Goal: Task Accomplishment & Management: Complete application form

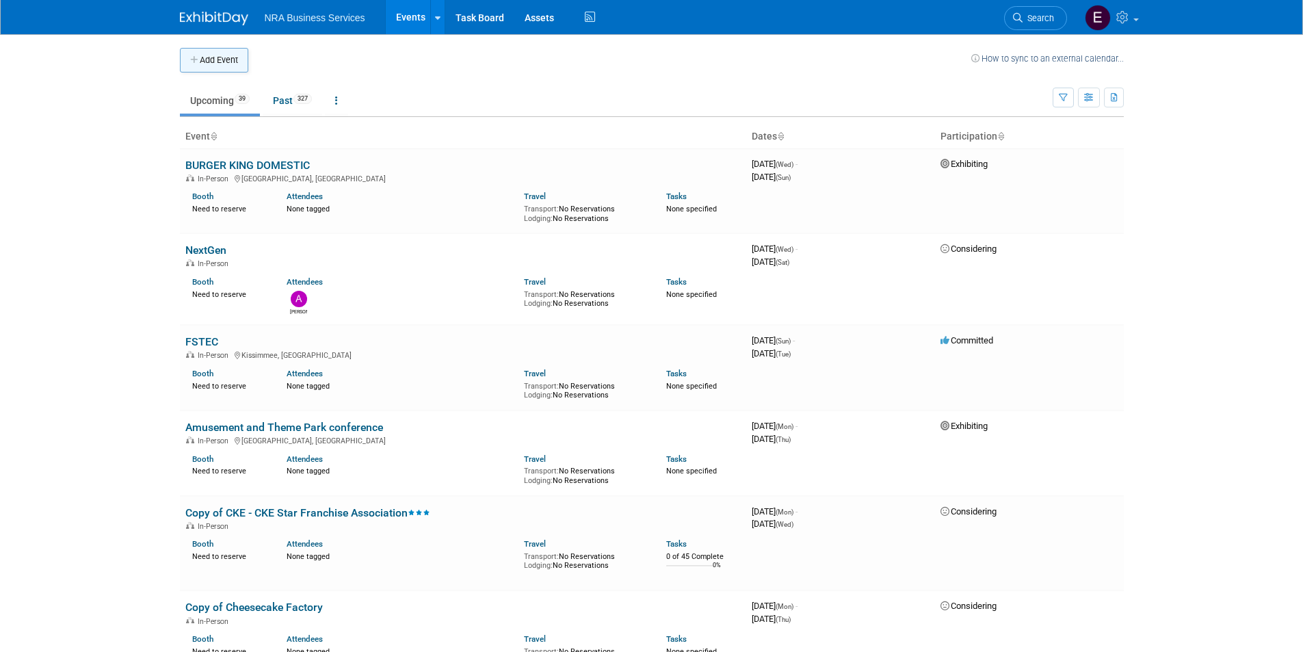
click at [200, 60] on button "Add Event" at bounding box center [214, 60] width 68 height 25
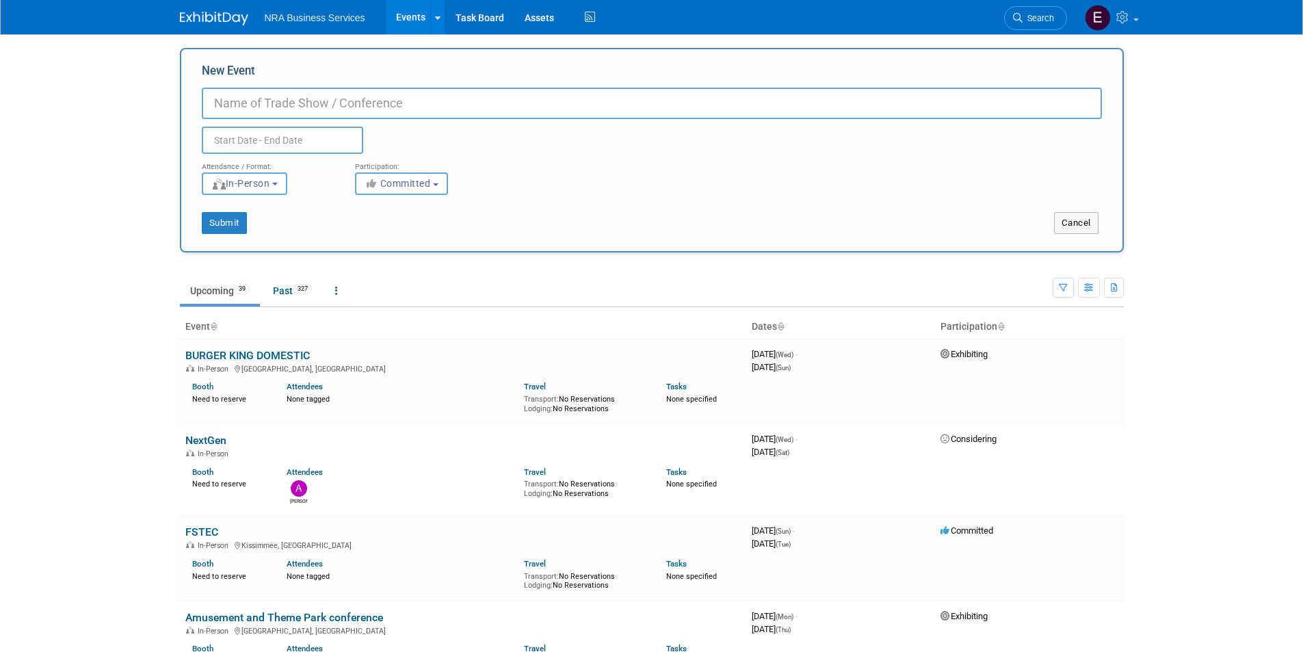
click at [313, 106] on input "New Event" at bounding box center [652, 103] width 900 height 31
type input "[US_STATE] Prostart PD"
click at [304, 132] on input "text" at bounding box center [282, 140] width 161 height 27
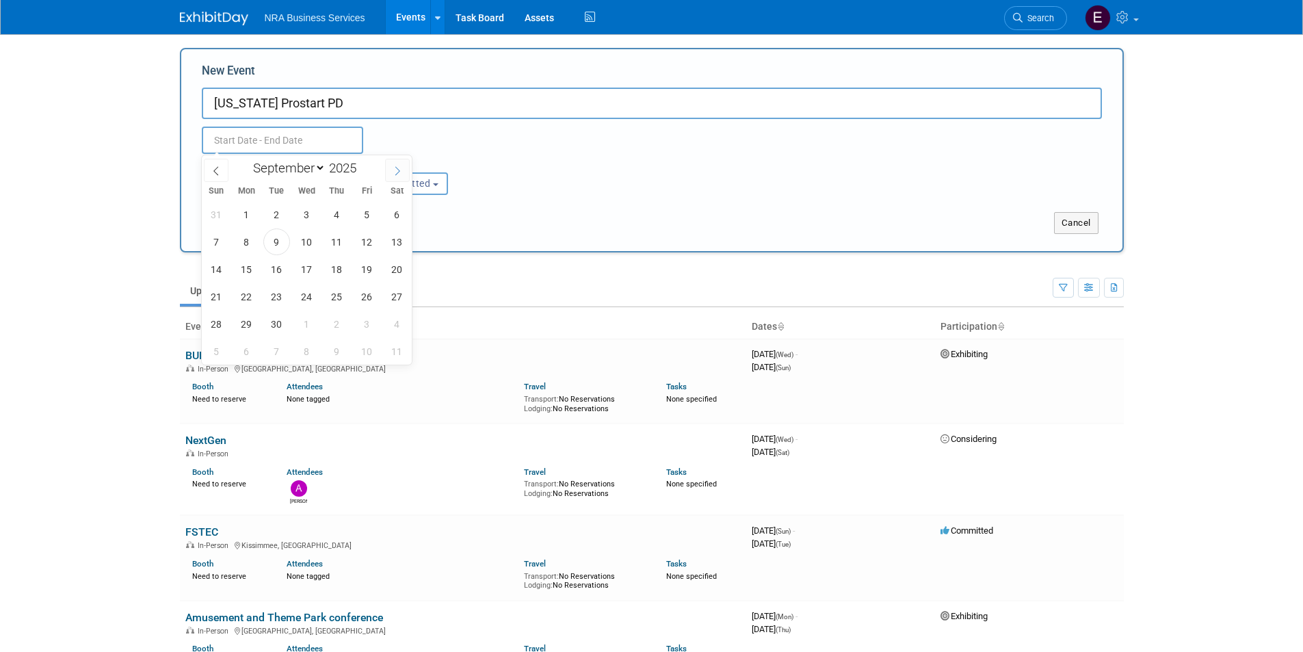
click at [396, 172] on icon at bounding box center [398, 171] width 10 height 10
select select "9"
click at [226, 276] on span "12" at bounding box center [216, 269] width 27 height 27
click at [239, 273] on span "13" at bounding box center [246, 269] width 27 height 27
type input "Oct 12, 2025 to Oct 13, 2025"
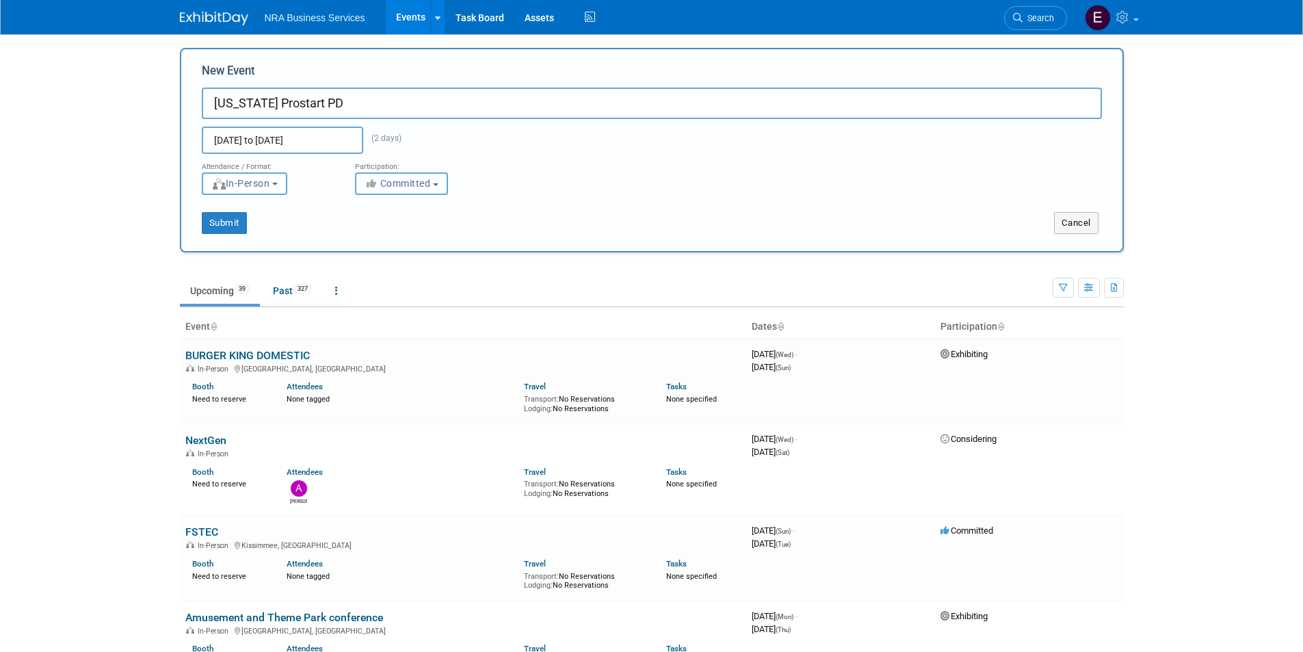
click at [423, 184] on span "Committed" at bounding box center [398, 183] width 66 height 11
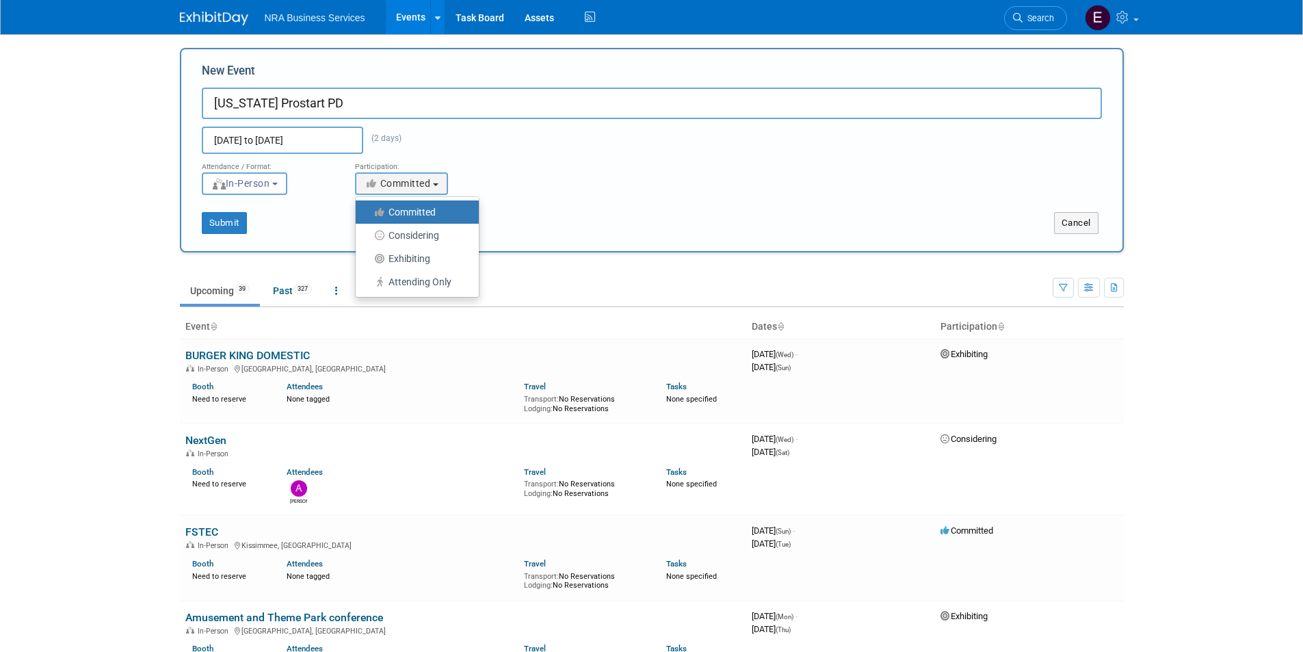
click at [410, 212] on label "Committed" at bounding box center [413, 212] width 103 height 18
click at [368, 212] on input "Committed" at bounding box center [363, 212] width 9 height 9
click at [209, 217] on button "Submit" at bounding box center [224, 223] width 45 height 22
type input "[US_STATE] Prostart PD"
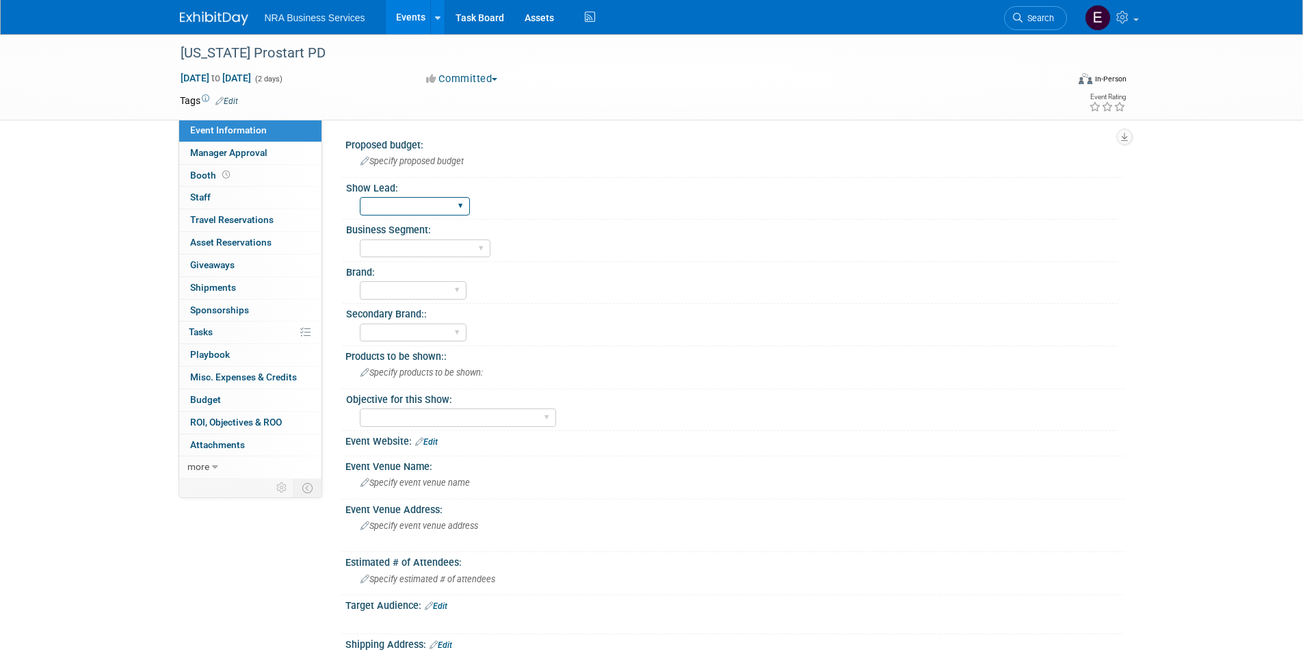
click at [453, 205] on select "Sergio M Guy W Shane Q Shane R Alisha G Kay A Catherine V Renee H Chip R Robin …" at bounding box center [415, 206] width 110 height 18
select select "Lauren Robin"
click at [360, 197] on select "Sergio M Guy W Shane Q Shane R Alisha G Kay A Catherine V Renee H Chip R Robin …" at bounding box center [415, 206] width 110 height 18
click at [479, 248] on select "Industry - Lodging Industry - Restaurant Corrections Government Career & Academ…" at bounding box center [425, 248] width 131 height 18
select select "Career & Academic"
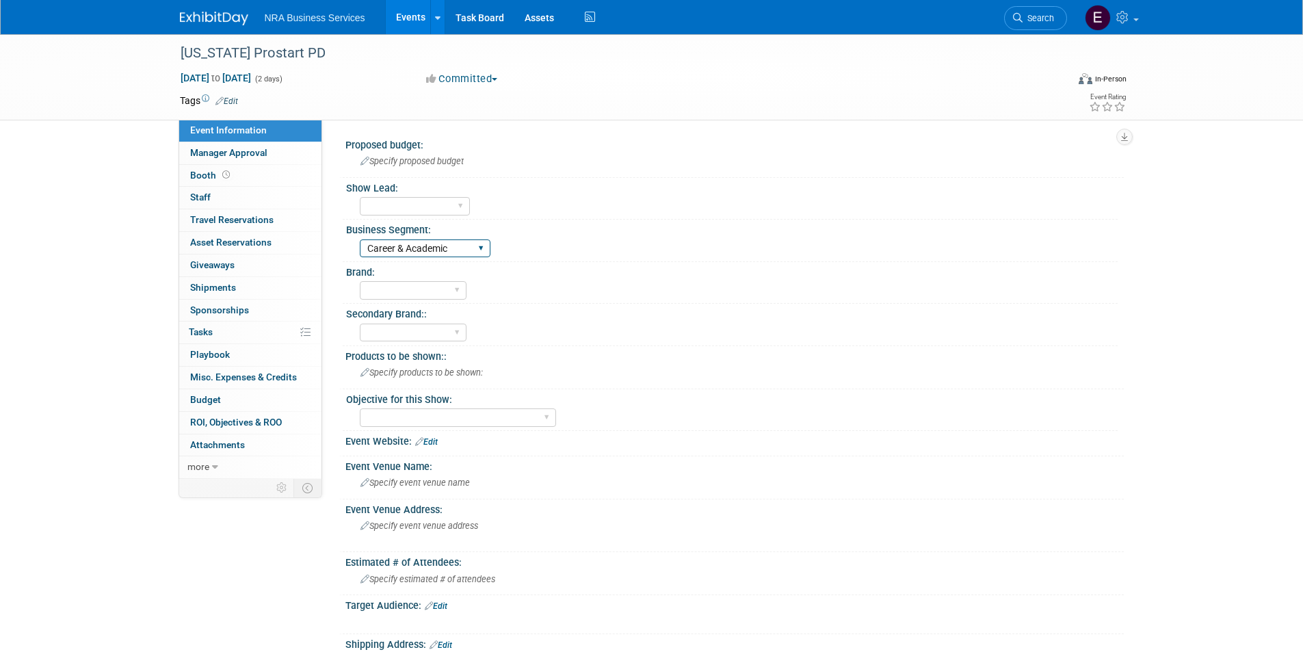
click at [360, 239] on select "Industry - Lodging Industry - Restaurant Corrections Government Career & Academ…" at bounding box center [425, 248] width 131 height 18
click at [456, 287] on select "ServSafe AHLEI NRFSP NRA MFHA Restaurant Owner Health Markets Optum Perks RX Se…" at bounding box center [413, 290] width 107 height 18
select select "NRA"
click at [360, 281] on select "ServSafe AHLEI NRFSP NRA MFHA Restaurant Owner Health Markets Optum Perks RX Se…" at bounding box center [413, 290] width 107 height 18
click at [456, 332] on select "ServSafe AHLEI NRFSP NRA MFHA Restaurant Owner Health Markets Optum Perks RX Se…" at bounding box center [413, 333] width 107 height 18
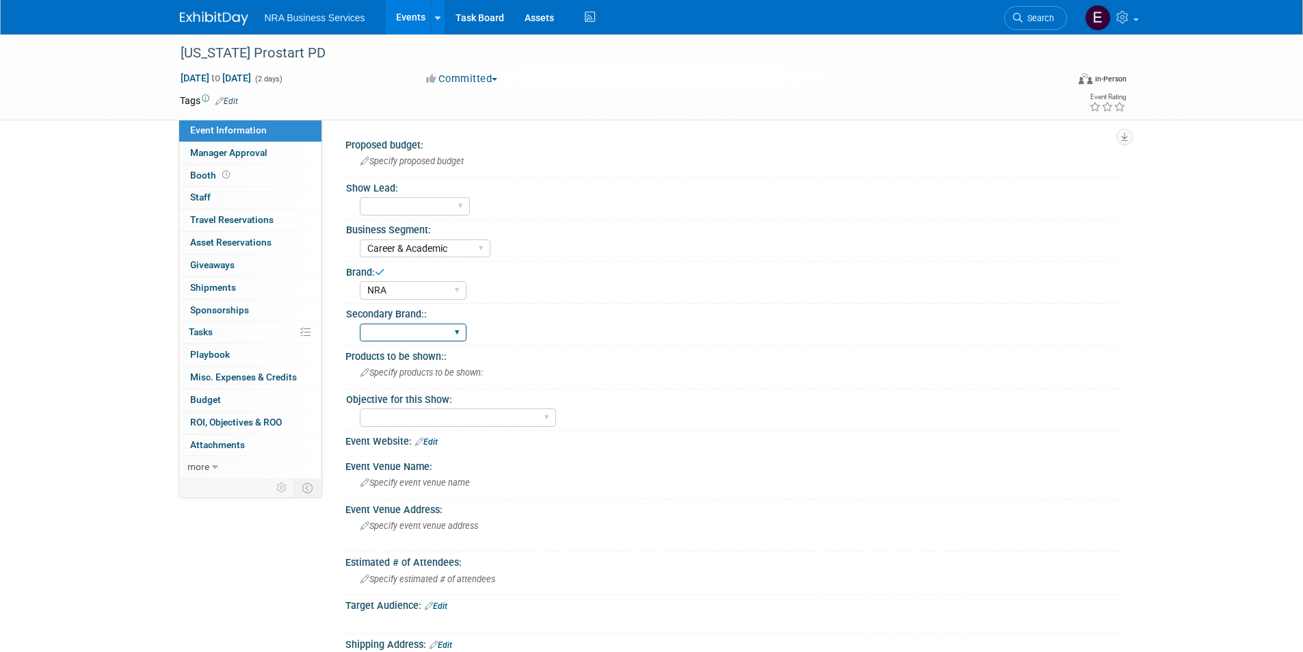
select select "AHLEI"
click at [360, 324] on select "ServSafe AHLEI NRFSP NRA MFHA Restaurant Owner Health Markets Optum Perks RX Se…" at bounding box center [413, 333] width 107 height 18
click at [524, 375] on div "Specify products to be shown:" at bounding box center [735, 372] width 758 height 21
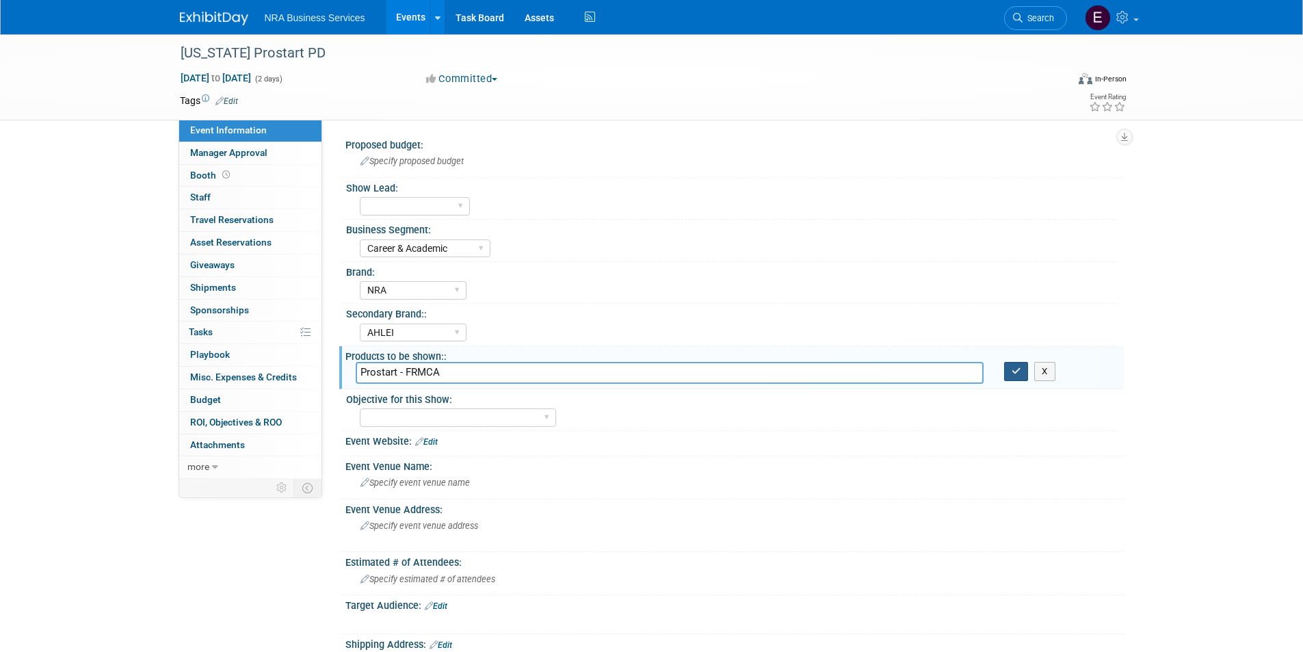
type input "Prostart - FRMCA"
drag, startPoint x: 1023, startPoint y: 373, endPoint x: 870, endPoint y: 404, distance: 155.6
click at [1022, 373] on button "button" at bounding box center [1016, 371] width 25 height 19
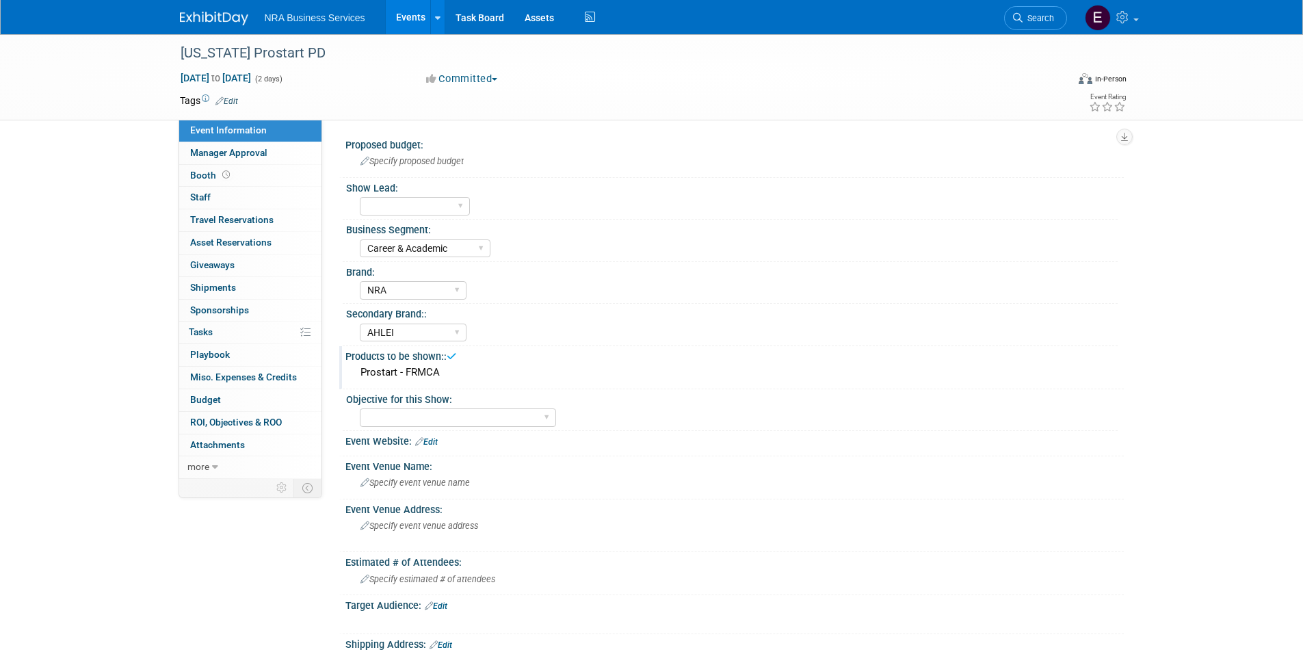
click at [486, 376] on div "Prostart - FRMCA" at bounding box center [735, 372] width 758 height 21
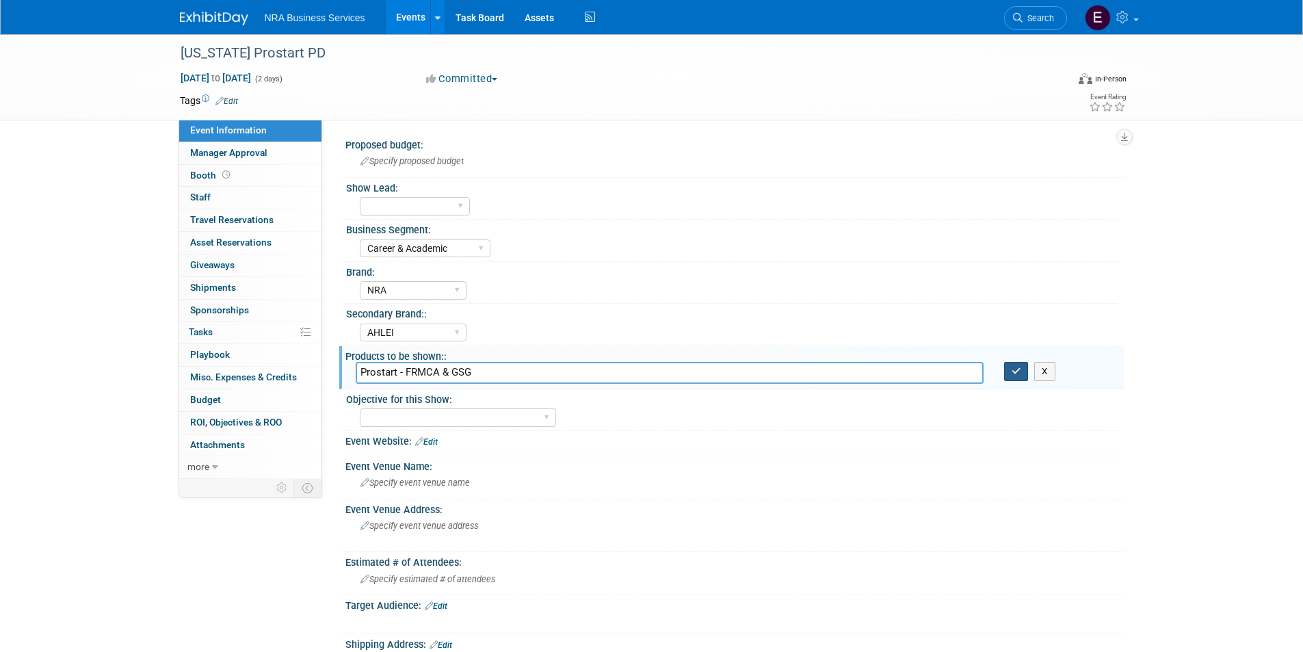
type input "Prostart - FRMCA & GSG"
drag, startPoint x: 1017, startPoint y: 374, endPoint x: 949, endPoint y: 378, distance: 68.5
click at [1016, 374] on icon "button" at bounding box center [1017, 371] width 10 height 9
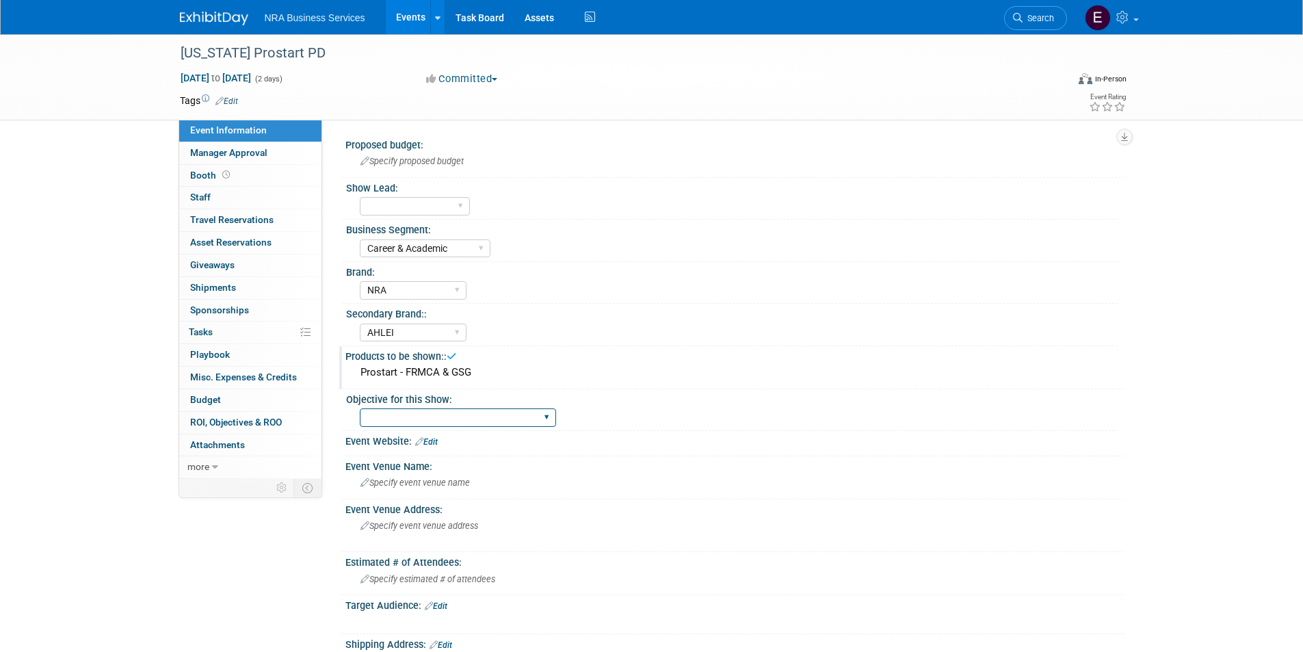
click at [550, 419] on select "Sales and Lead Opportunities Developing New Business Relationships Brand Presen…" at bounding box center [458, 417] width 196 height 18
select select "Sales and Lead Opportunities"
click at [360, 408] on select "Sales and Lead Opportunities Developing New Business Relationships Brand Presen…" at bounding box center [458, 417] width 196 height 18
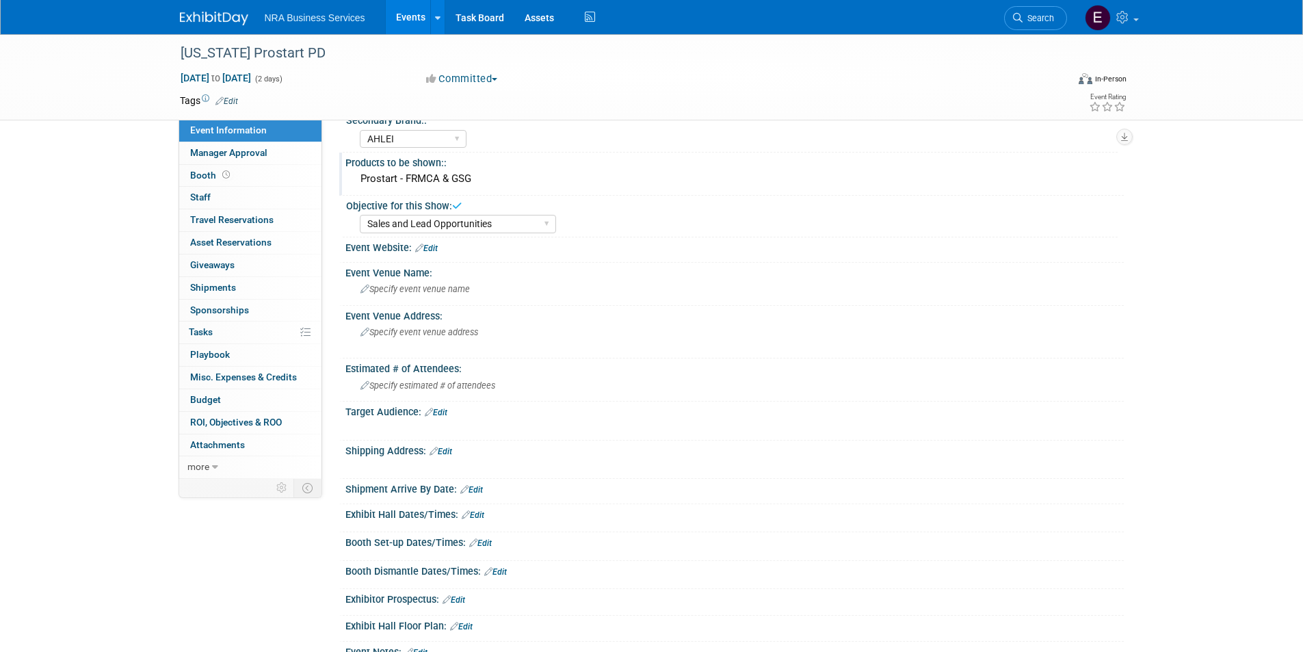
scroll to position [205, 0]
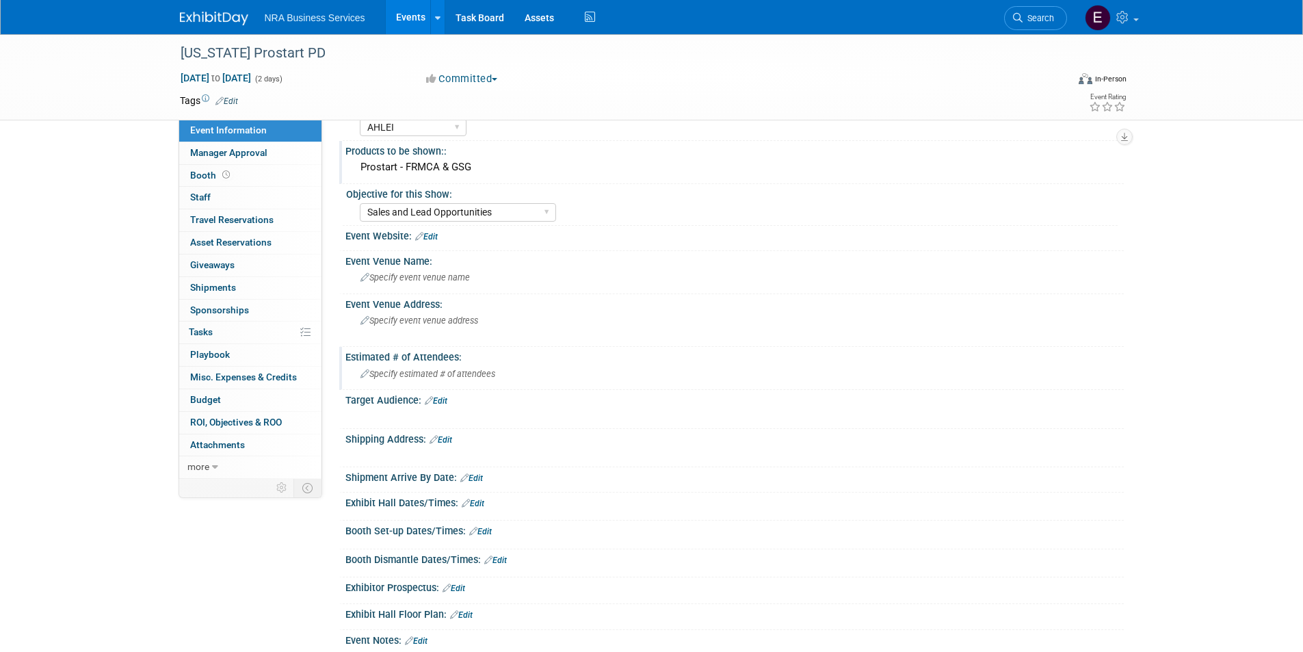
click at [442, 378] on span "Specify estimated # of attendees" at bounding box center [427, 374] width 135 height 10
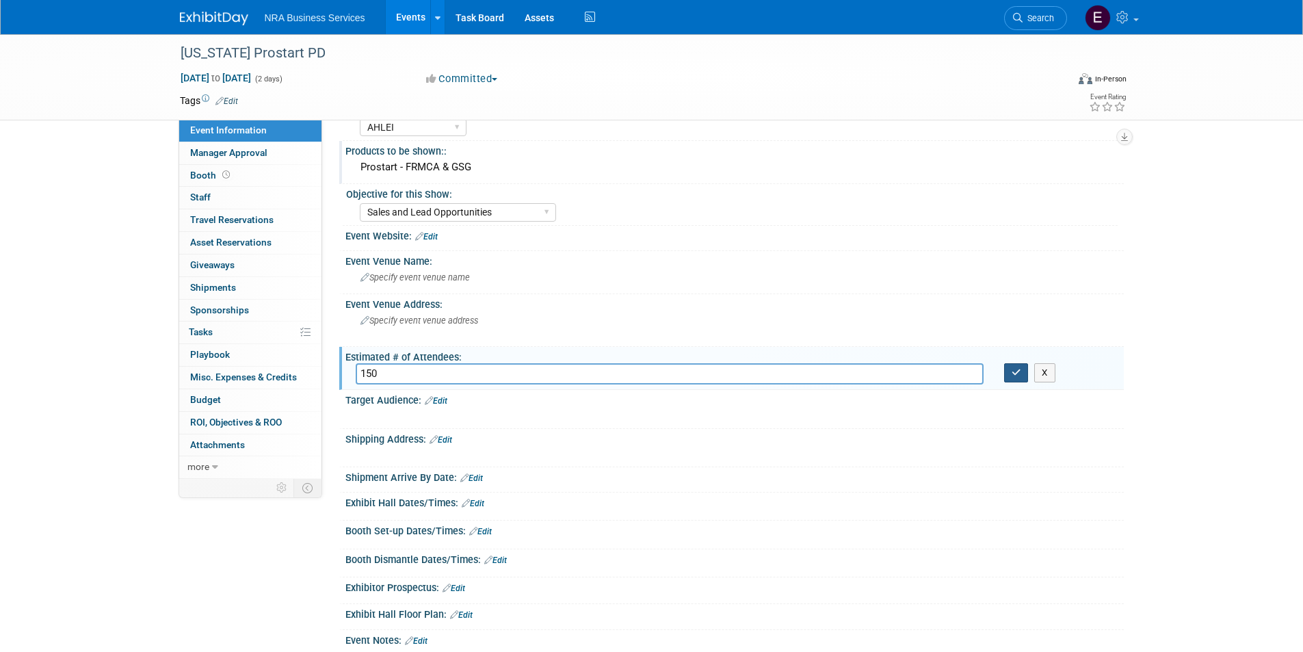
type input "150"
click at [1016, 377] on button "button" at bounding box center [1016, 372] width 25 height 19
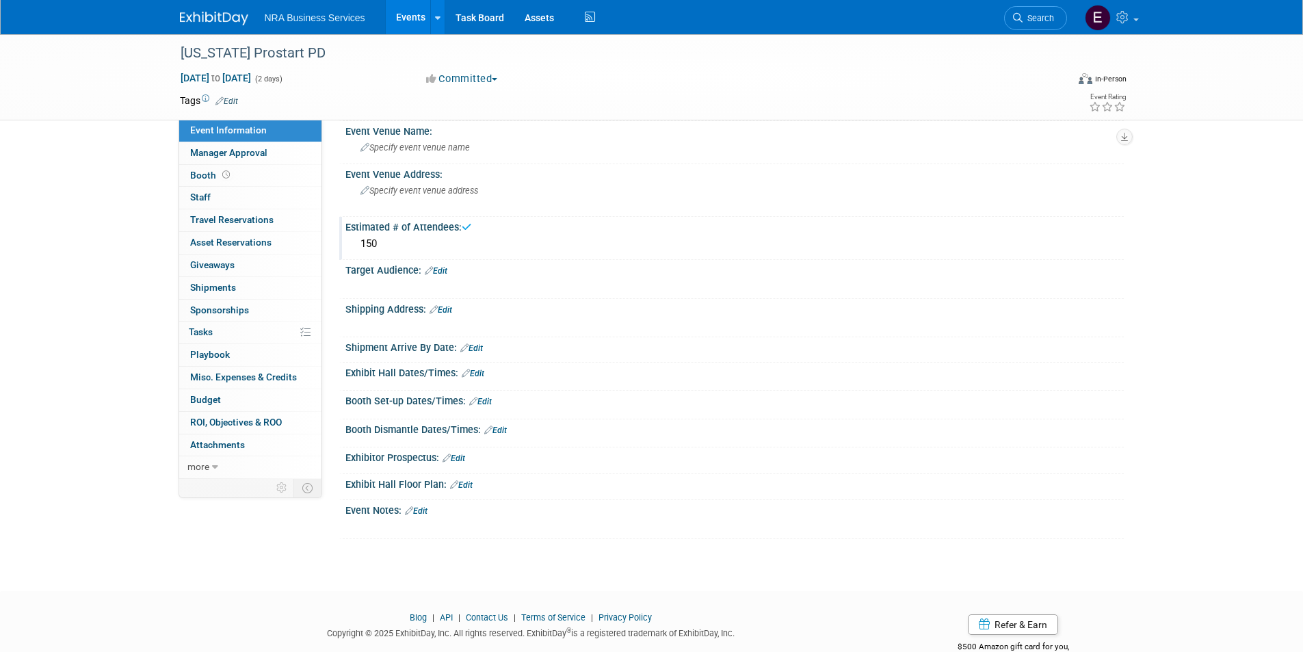
scroll to position [342, 0]
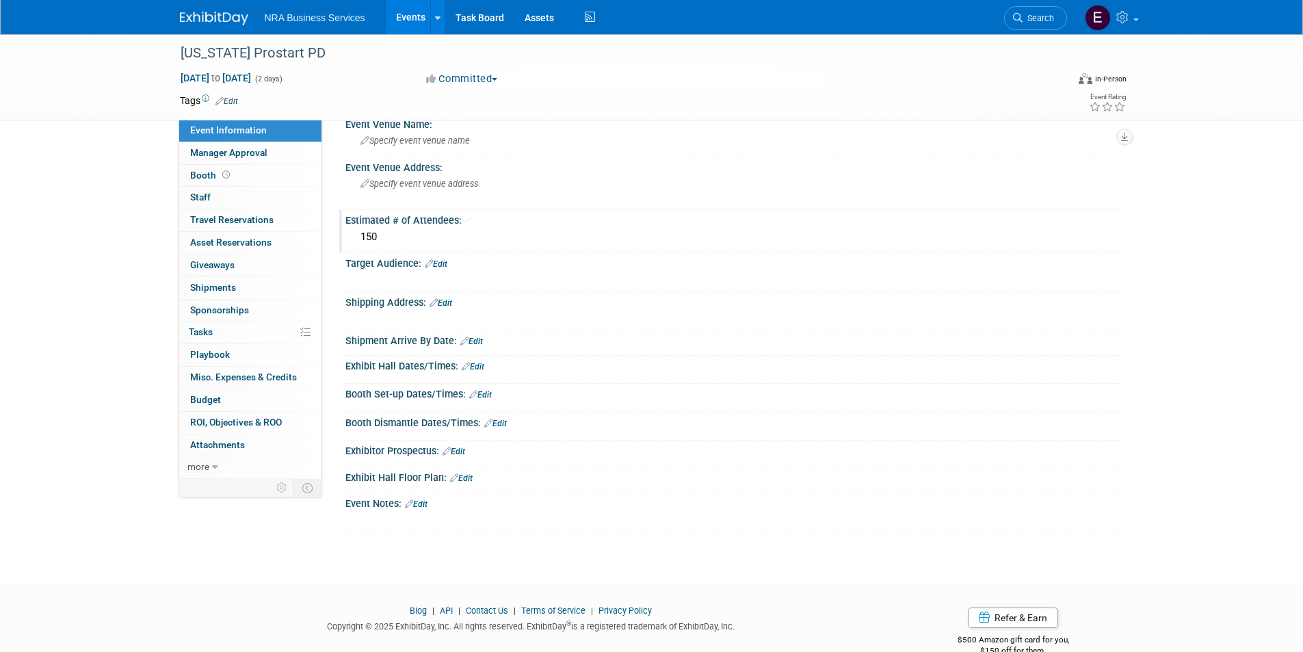
click at [443, 259] on link "Edit" at bounding box center [436, 264] width 23 height 10
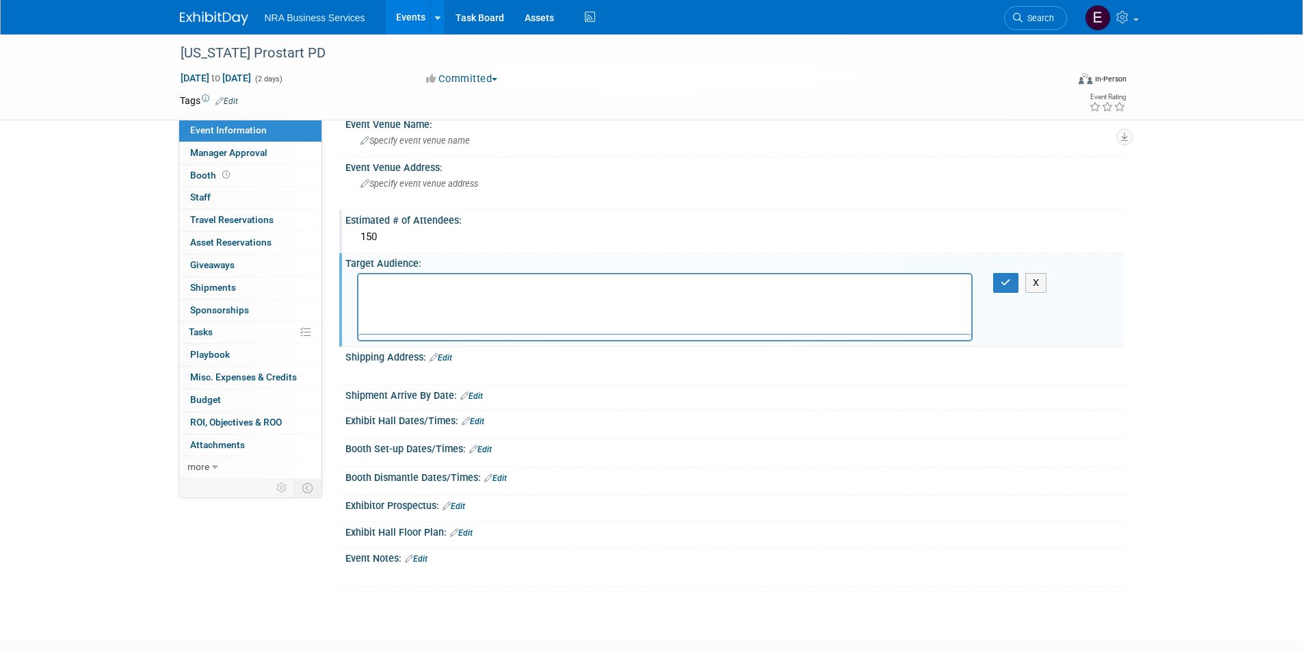
scroll to position [0, 0]
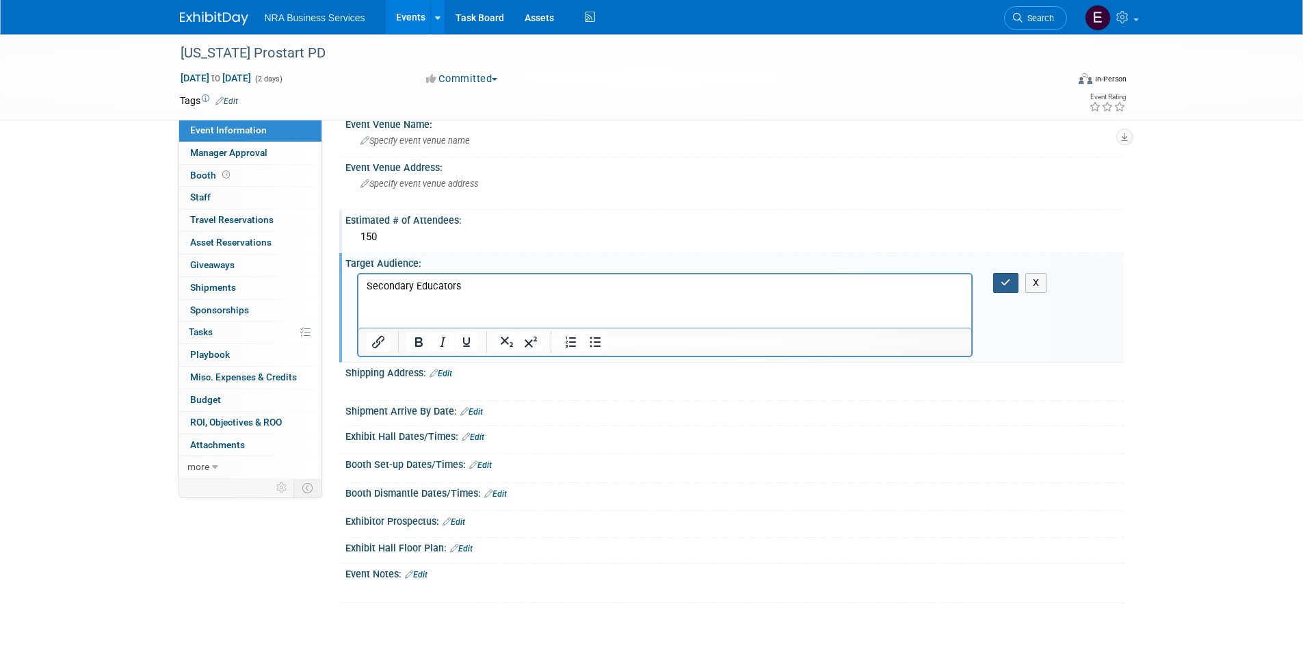
click at [1002, 287] on icon "button" at bounding box center [1006, 283] width 10 height 10
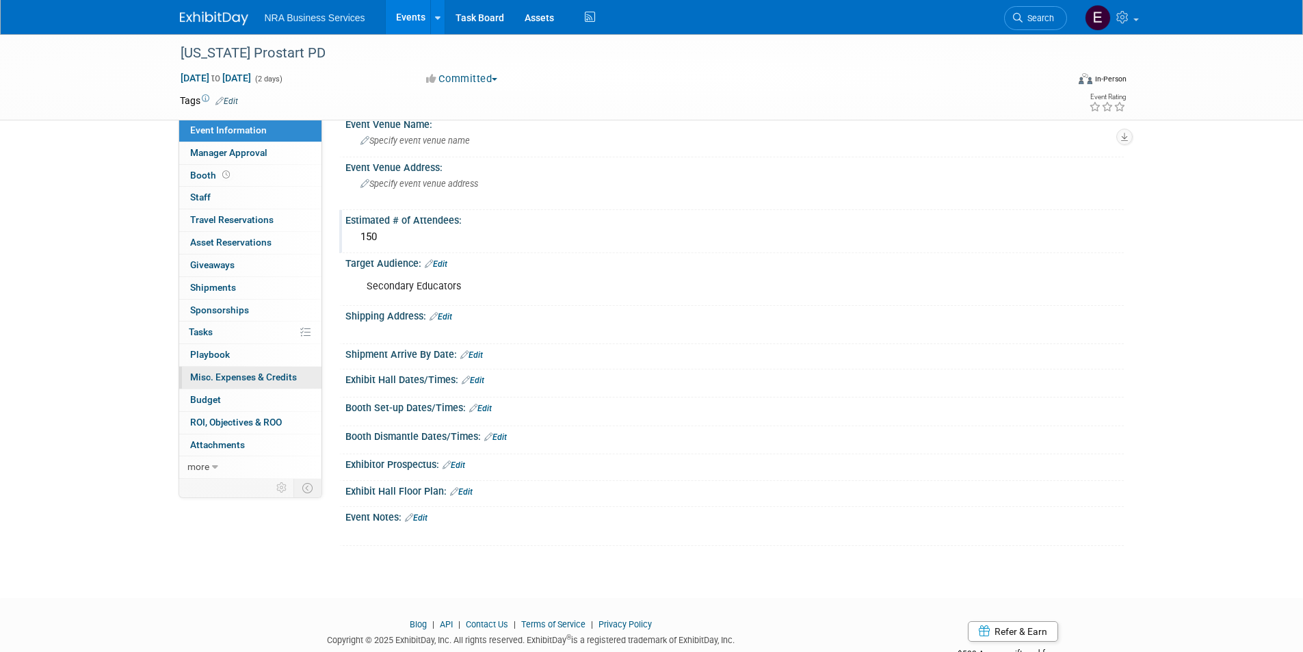
click at [237, 370] on link "0 Misc. Expenses & Credits 0" at bounding box center [250, 378] width 142 height 22
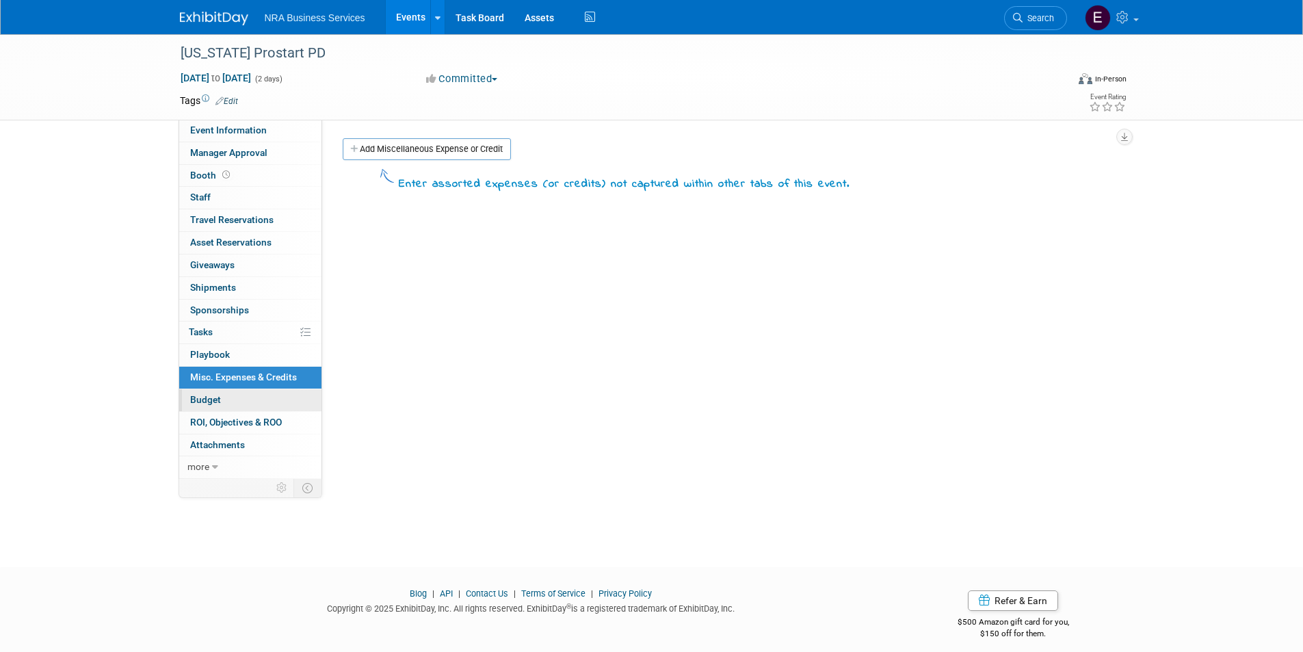
click at [209, 399] on span "Budget" at bounding box center [205, 399] width 31 height 11
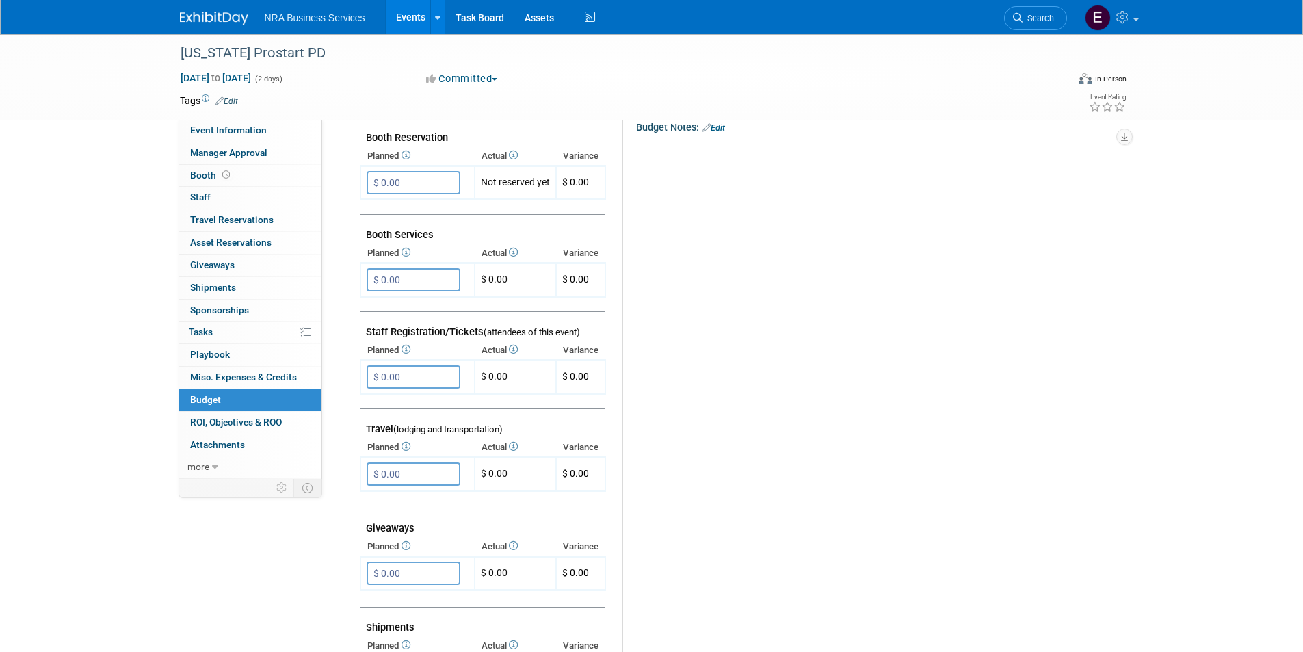
scroll to position [274, 0]
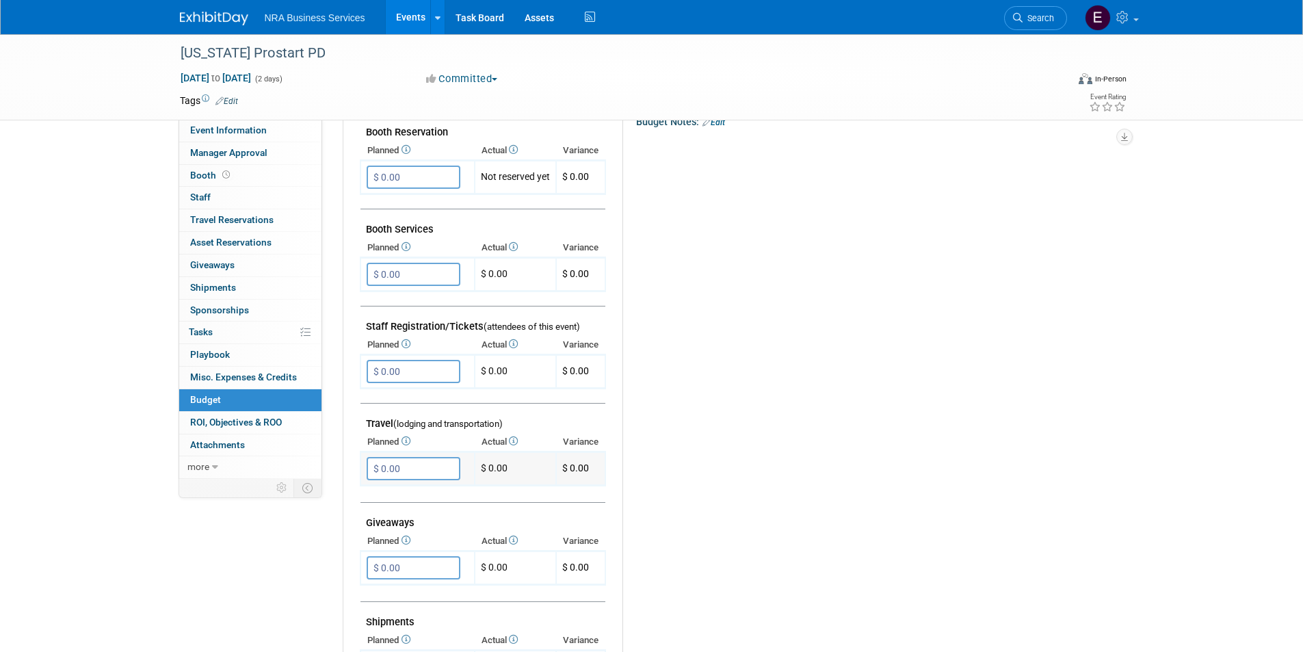
click at [380, 473] on input "$ 0.00" at bounding box center [414, 468] width 94 height 23
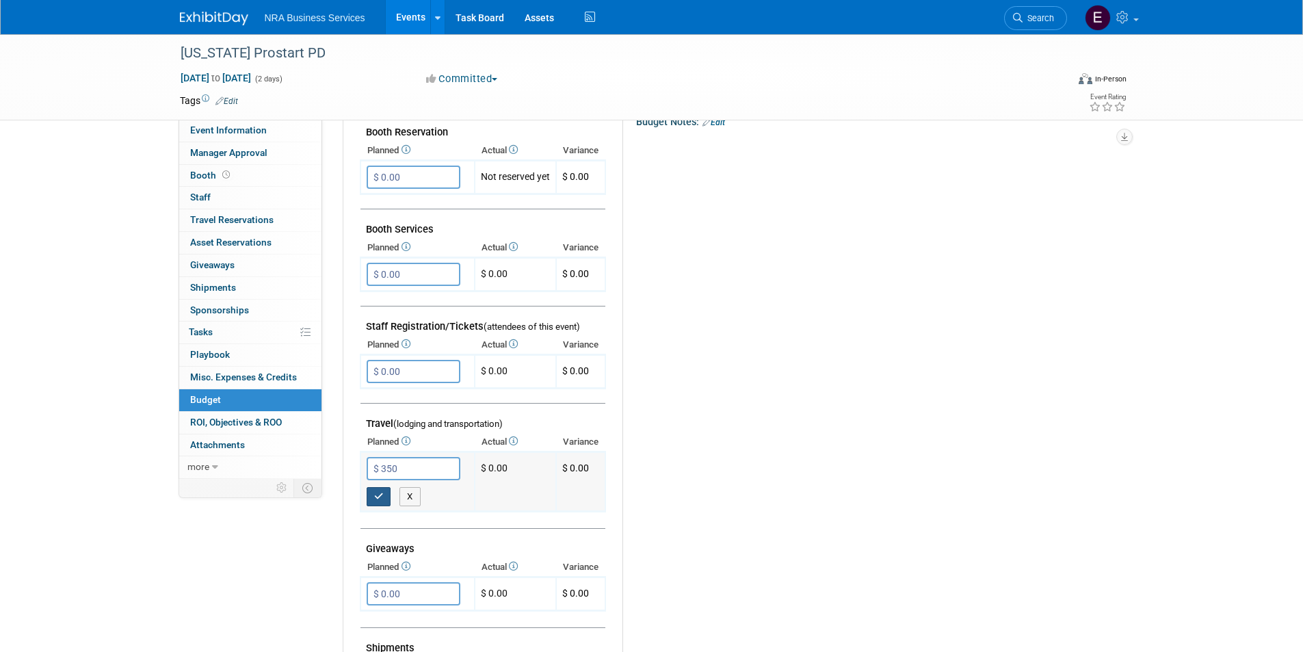
type input "$ 350.00"
click at [377, 495] on icon "button" at bounding box center [379, 496] width 10 height 9
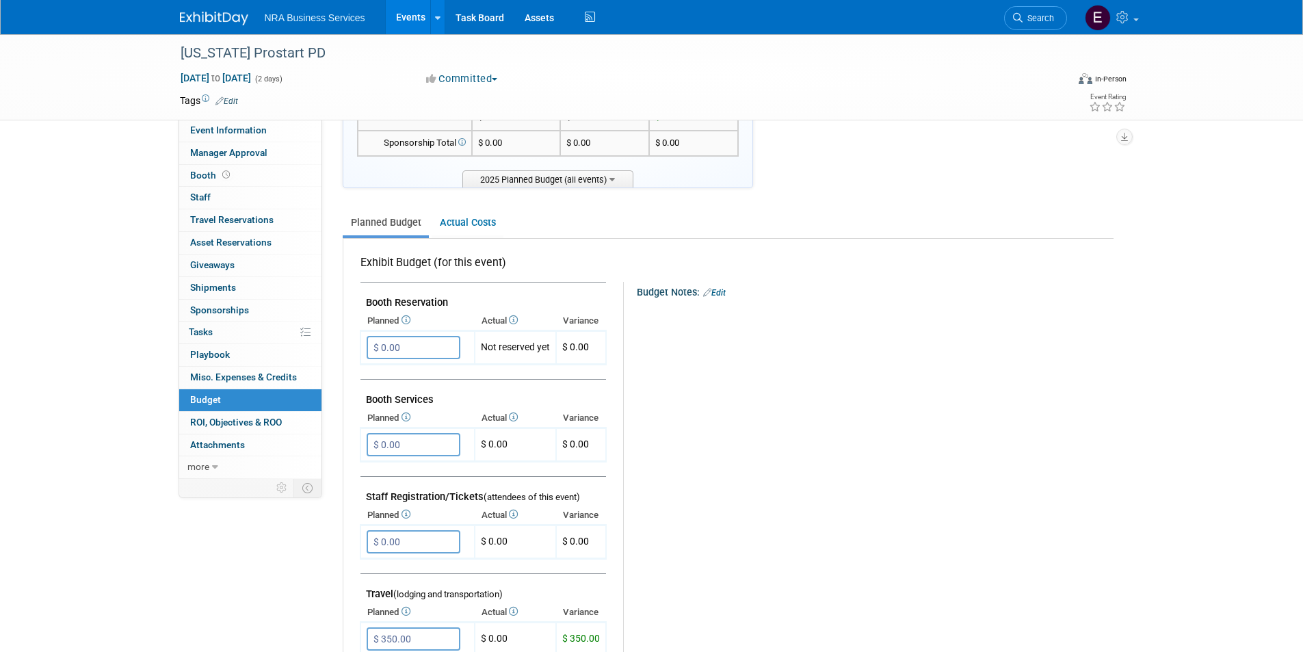
scroll to position [0, 0]
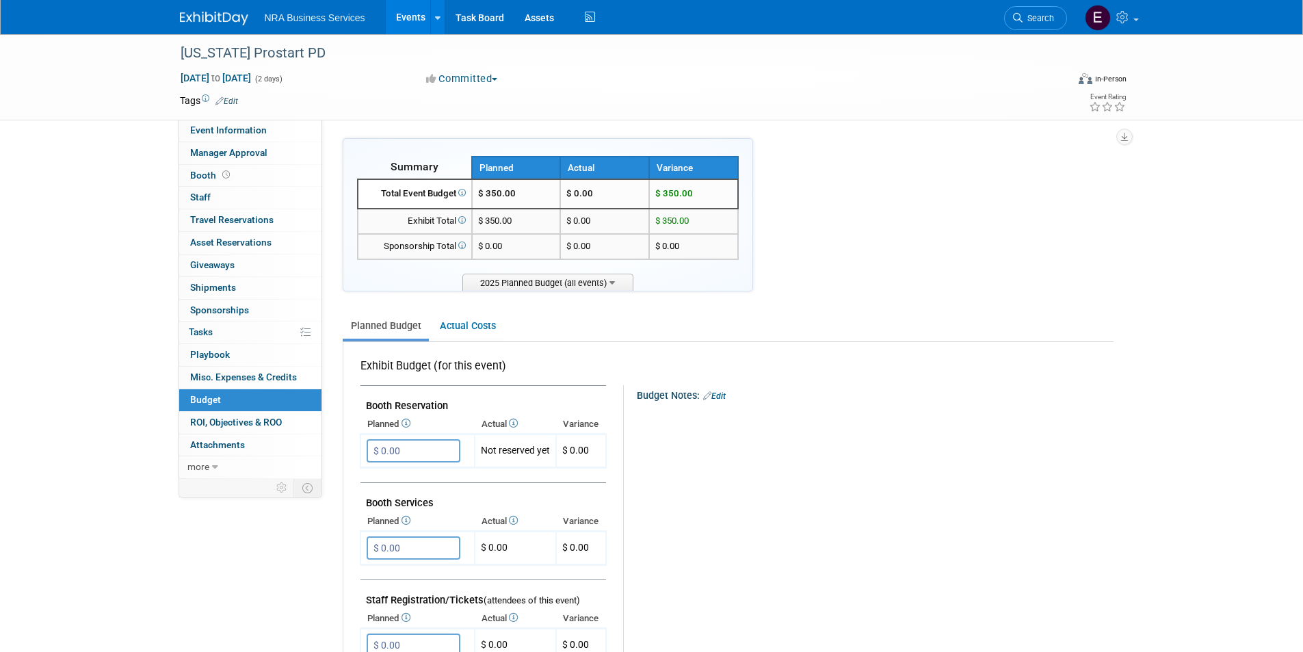
click at [217, 16] on img at bounding box center [214, 19] width 68 height 14
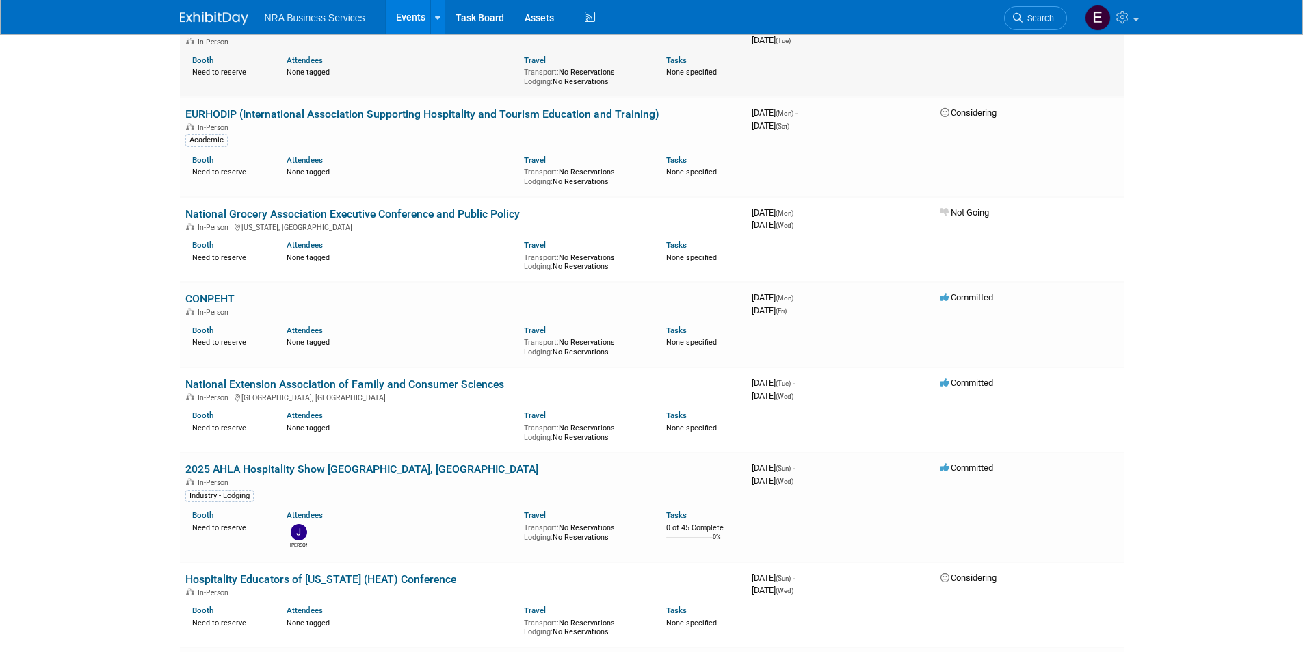
scroll to position [1847, 0]
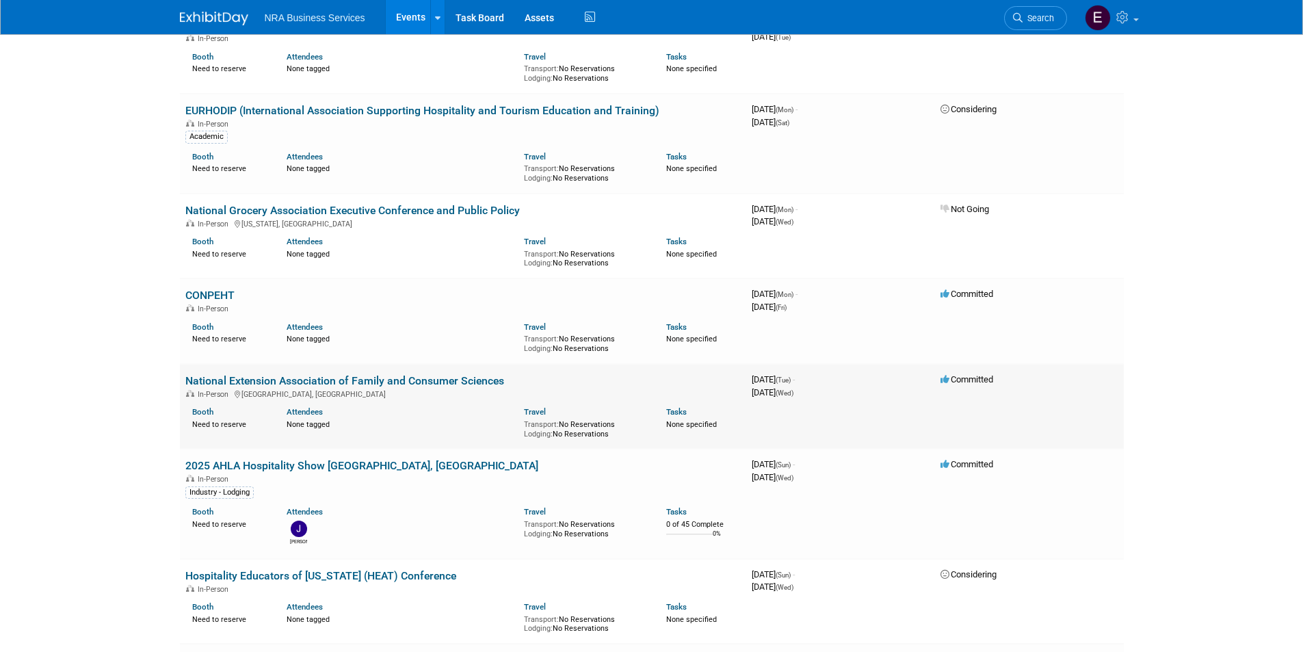
click at [325, 382] on link "National Extension Association of Family and Consumer Sciences" at bounding box center [344, 380] width 319 height 13
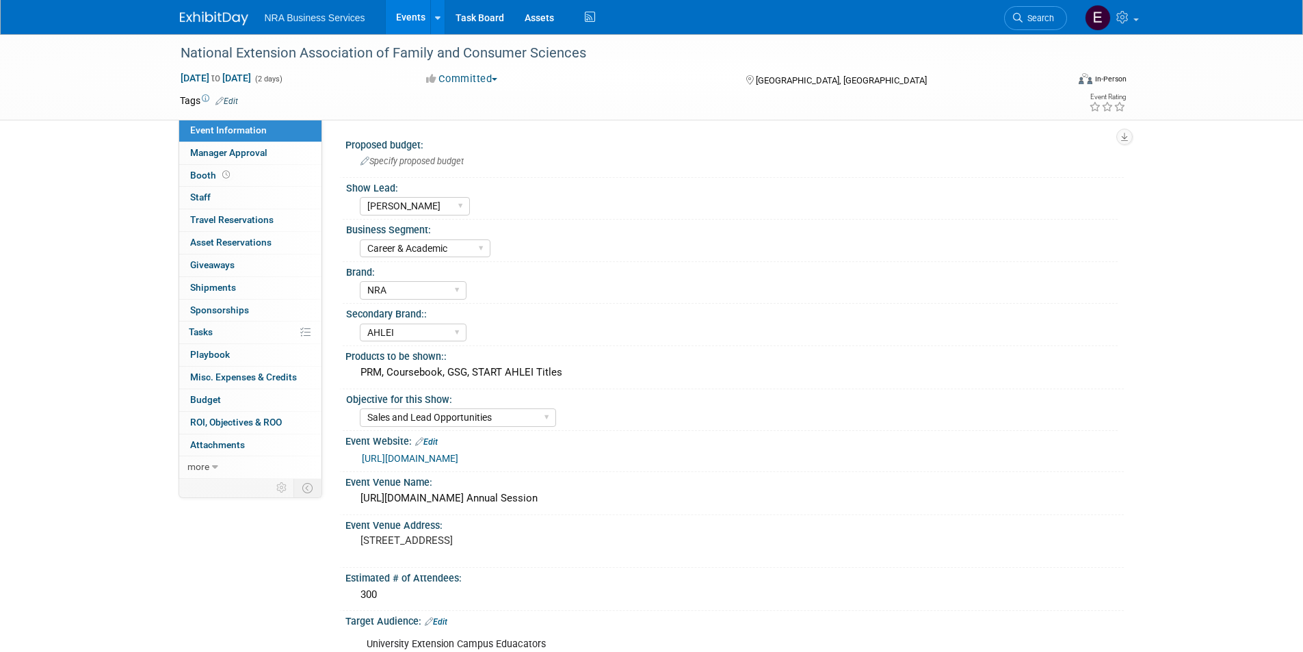
select select "[PERSON_NAME]"
select select "Career & Academic"
select select "NRA"
select select "AHLEI"
select select "Sales and Lead Opportunities"
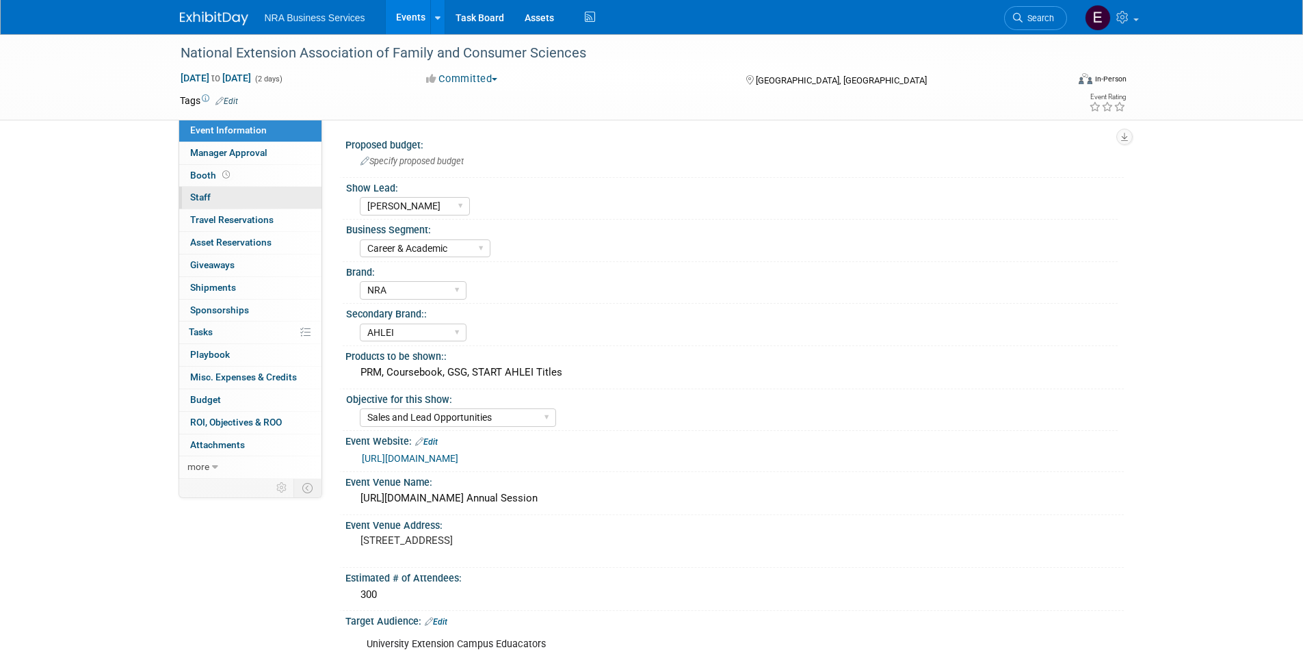
click at [192, 194] on span "Staff 0" at bounding box center [200, 197] width 21 height 11
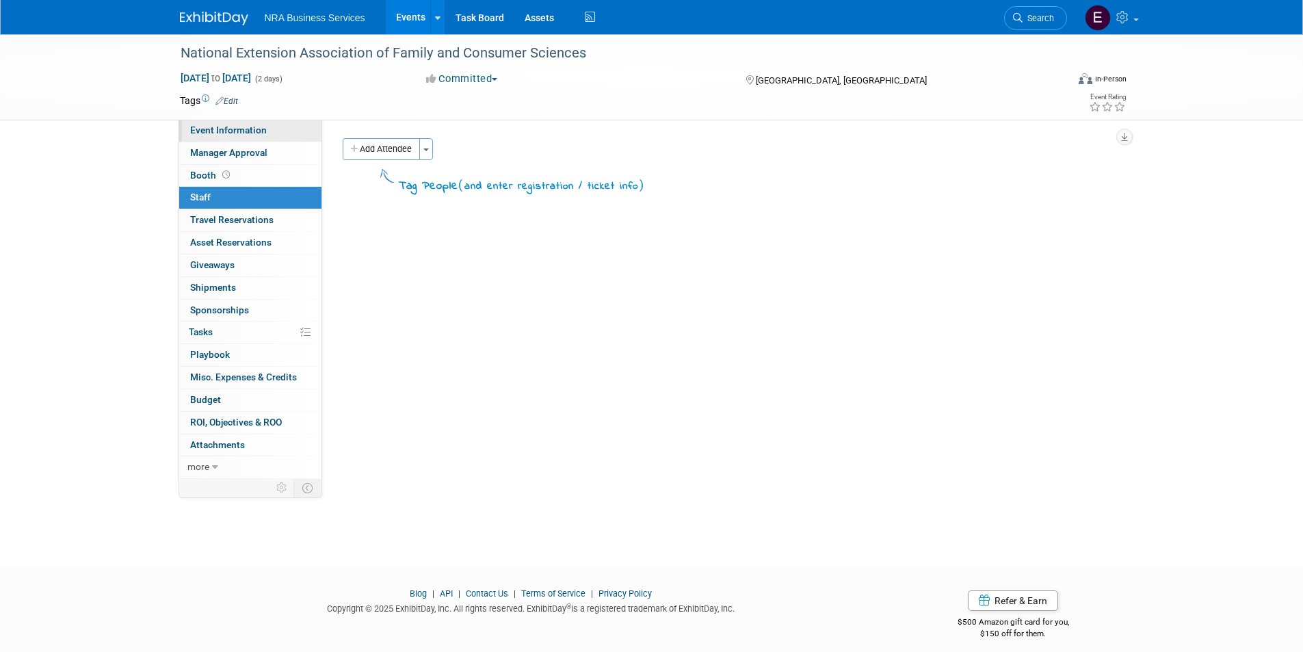
click at [215, 130] on span "Event Information" at bounding box center [228, 129] width 77 height 11
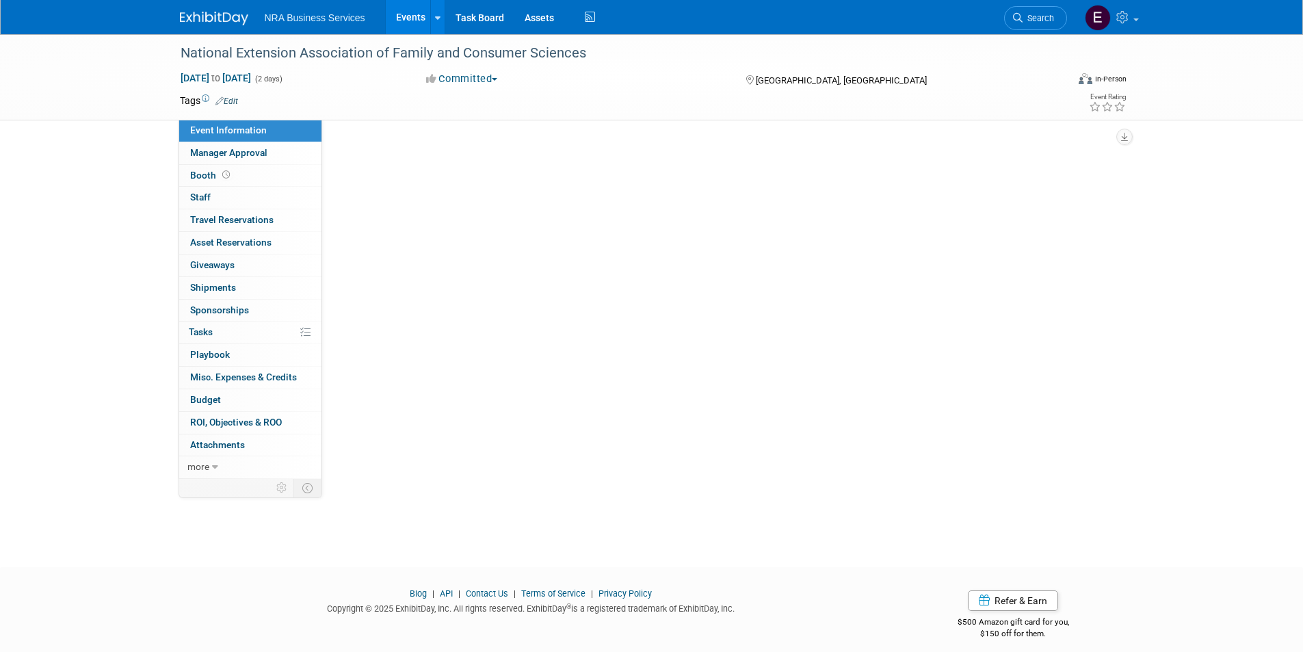
select select "[PERSON_NAME]"
select select "Career & Academic"
select select "NRA"
select select "AHLEI"
select select "Sales and Lead Opportunities"
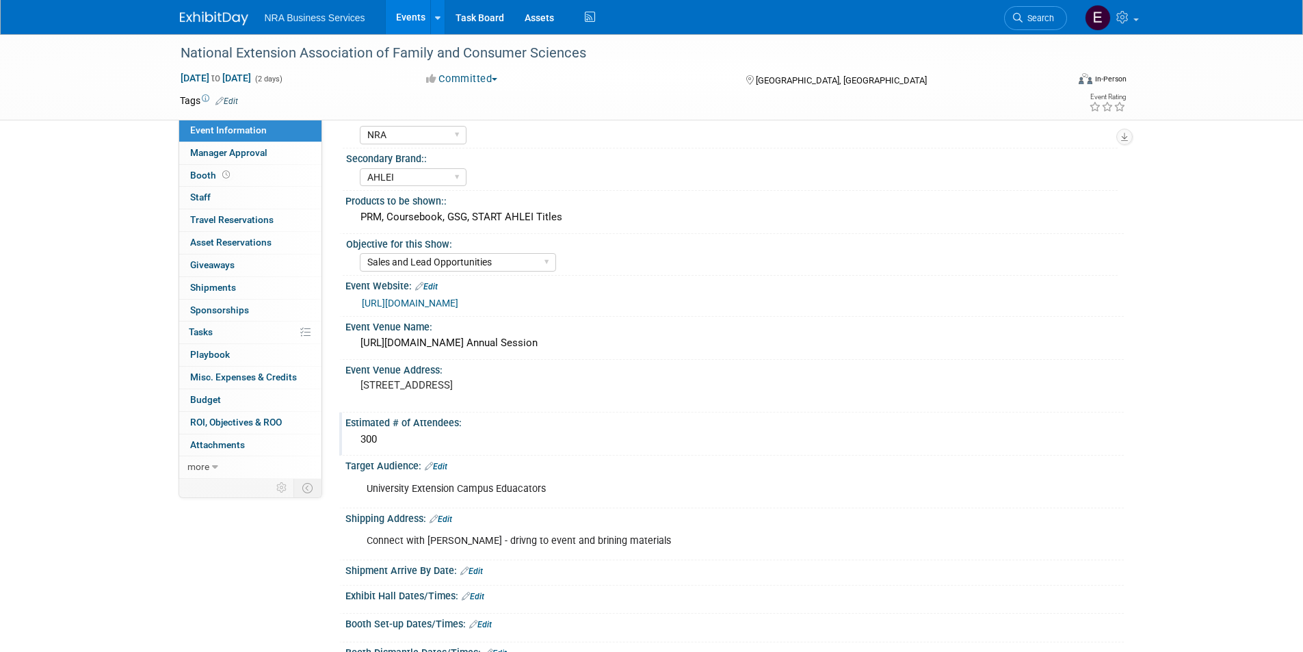
scroll to position [137, 0]
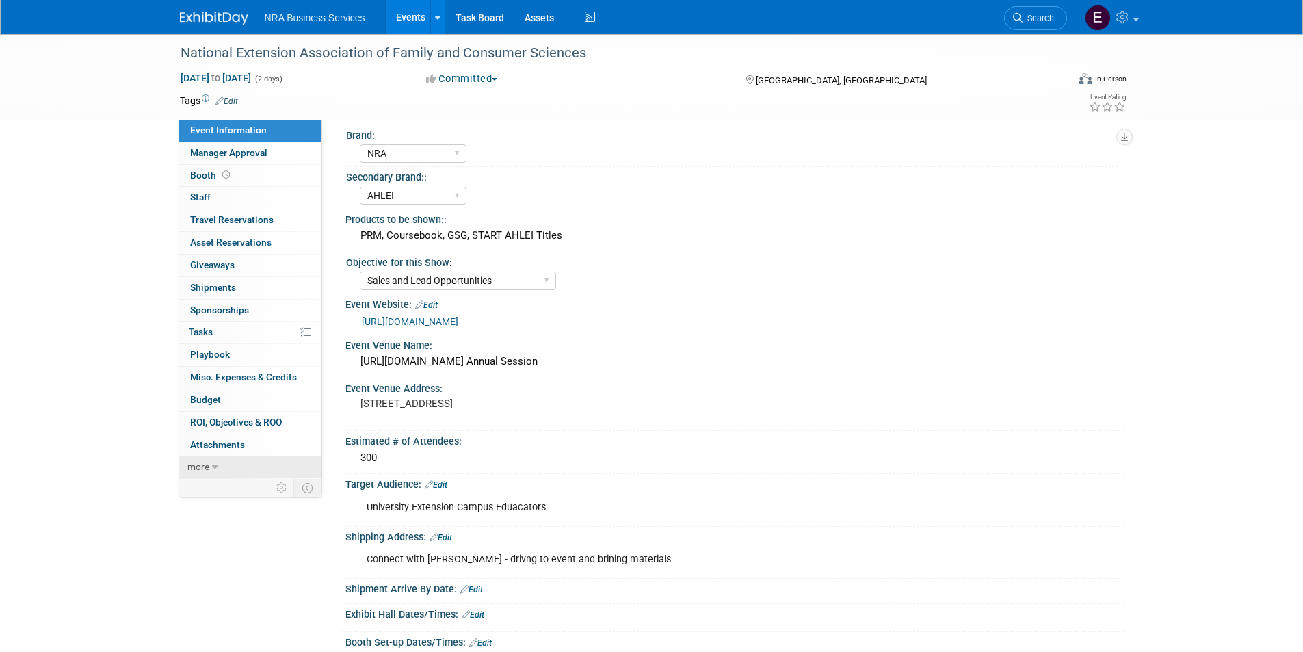
click at [210, 466] on link "more" at bounding box center [250, 467] width 142 height 22
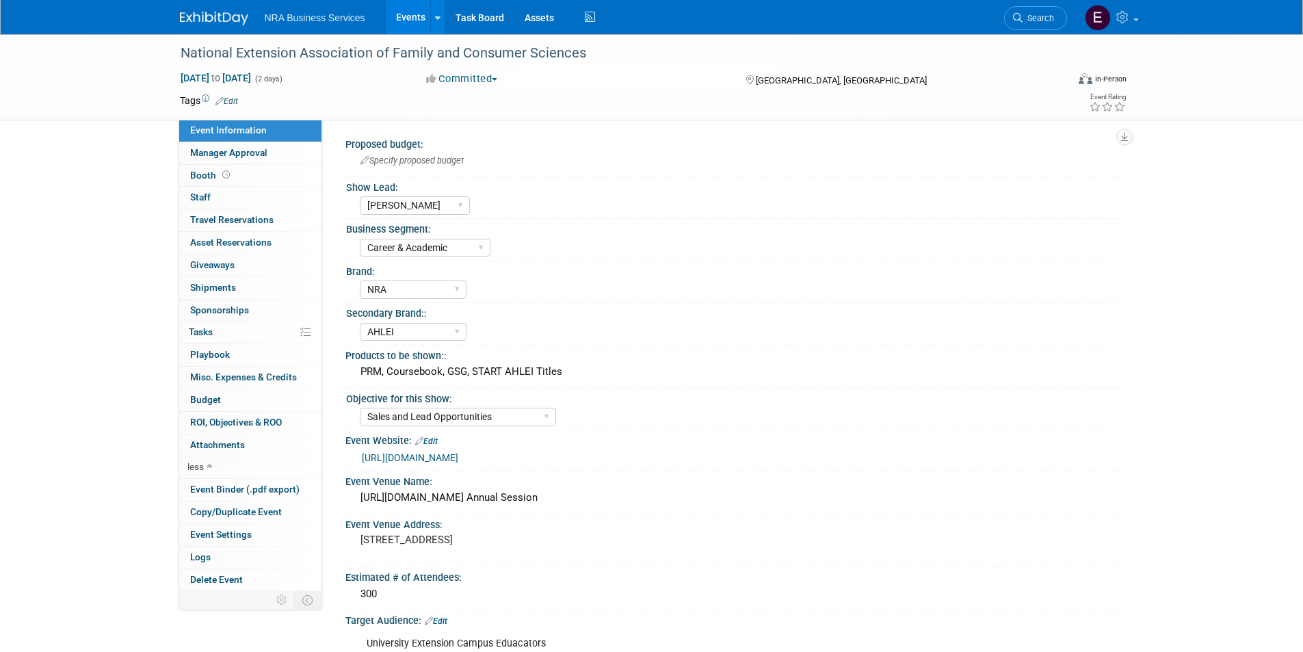
scroll to position [0, 0]
click at [380, 161] on span "Specify proposed budget" at bounding box center [411, 161] width 103 height 10
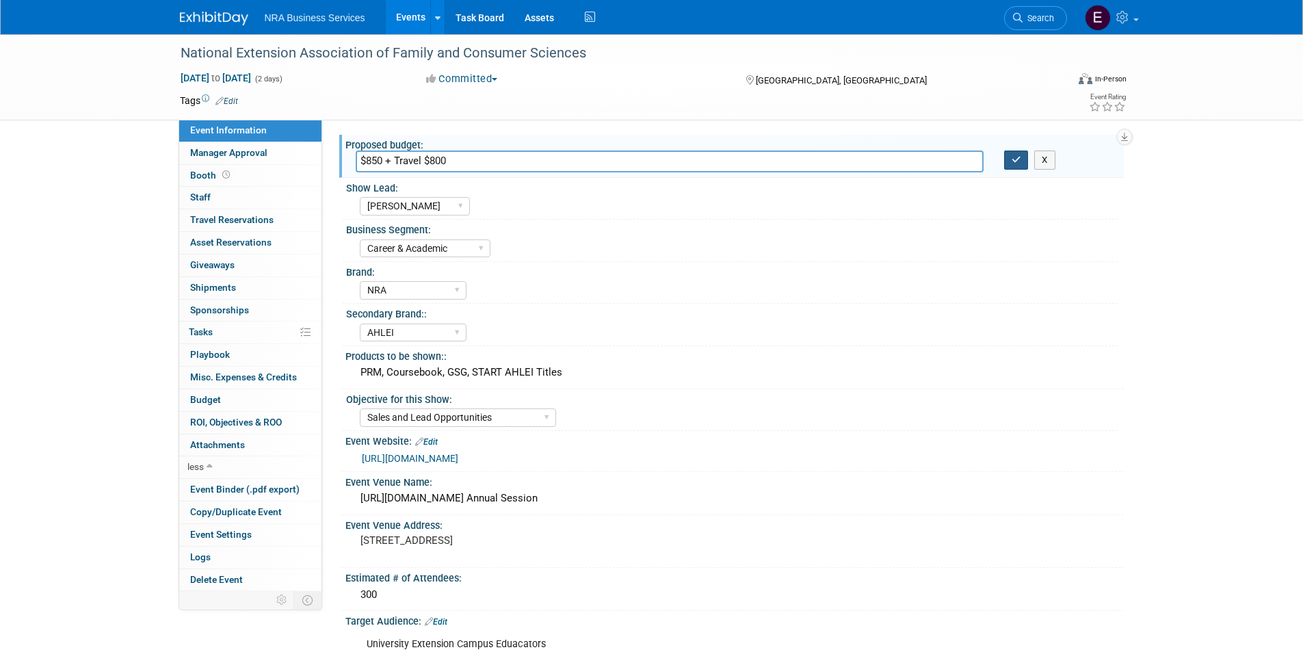
type input "$850 + Travel $800"
drag, startPoint x: 1012, startPoint y: 165, endPoint x: 1010, endPoint y: 175, distance: 10.5
click at [1014, 165] on button "button" at bounding box center [1016, 159] width 25 height 19
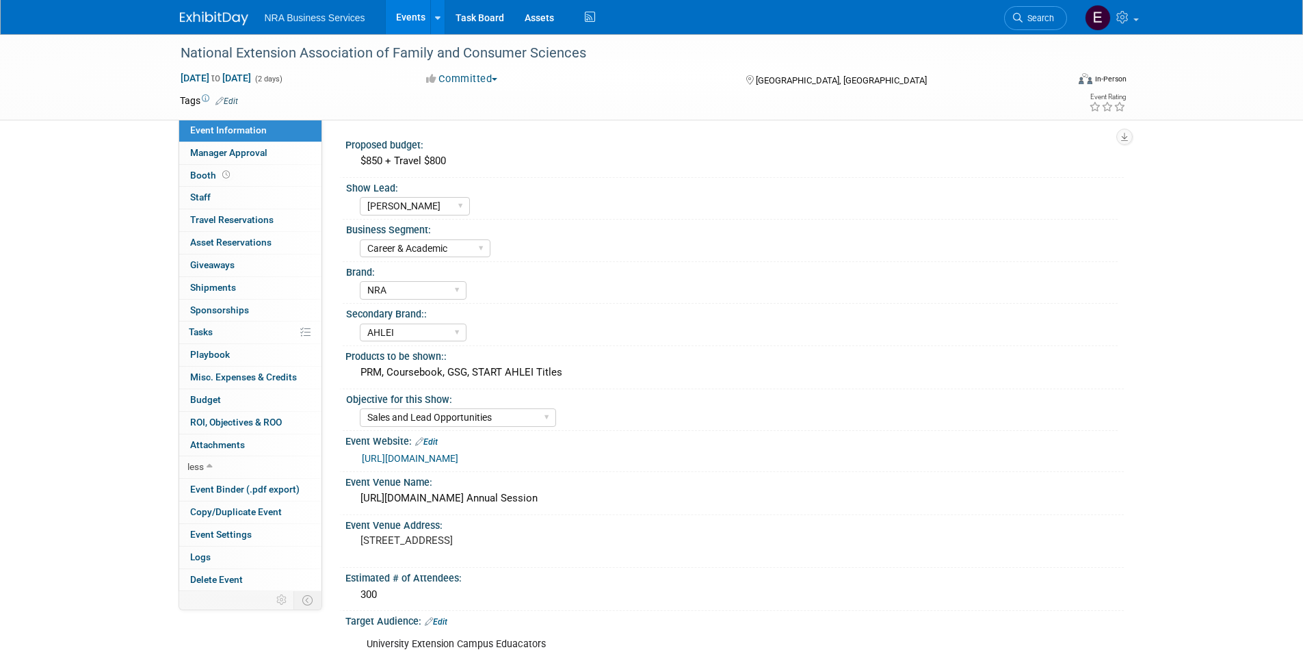
click at [466, 164] on div "$850 + Travel $800" at bounding box center [735, 160] width 758 height 21
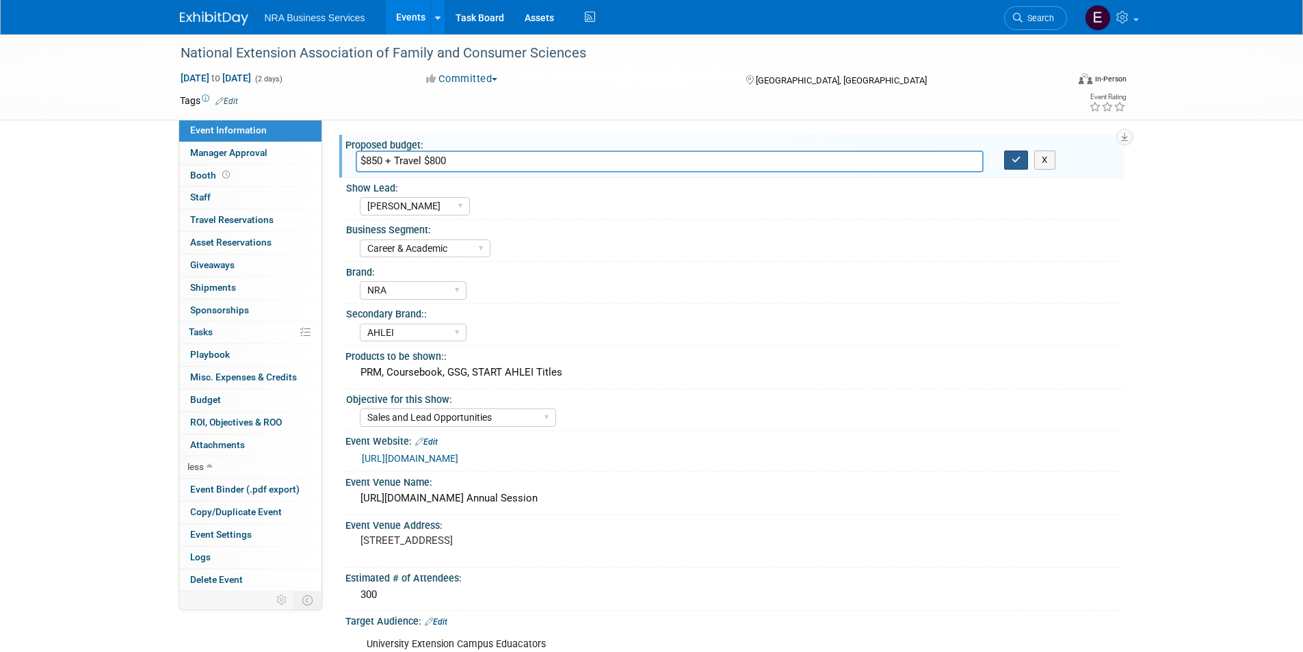
type input "$850 + Travel $800"
drag, startPoint x: 1010, startPoint y: 166, endPoint x: 993, endPoint y: 180, distance: 21.9
click at [1011, 166] on button "button" at bounding box center [1016, 159] width 25 height 19
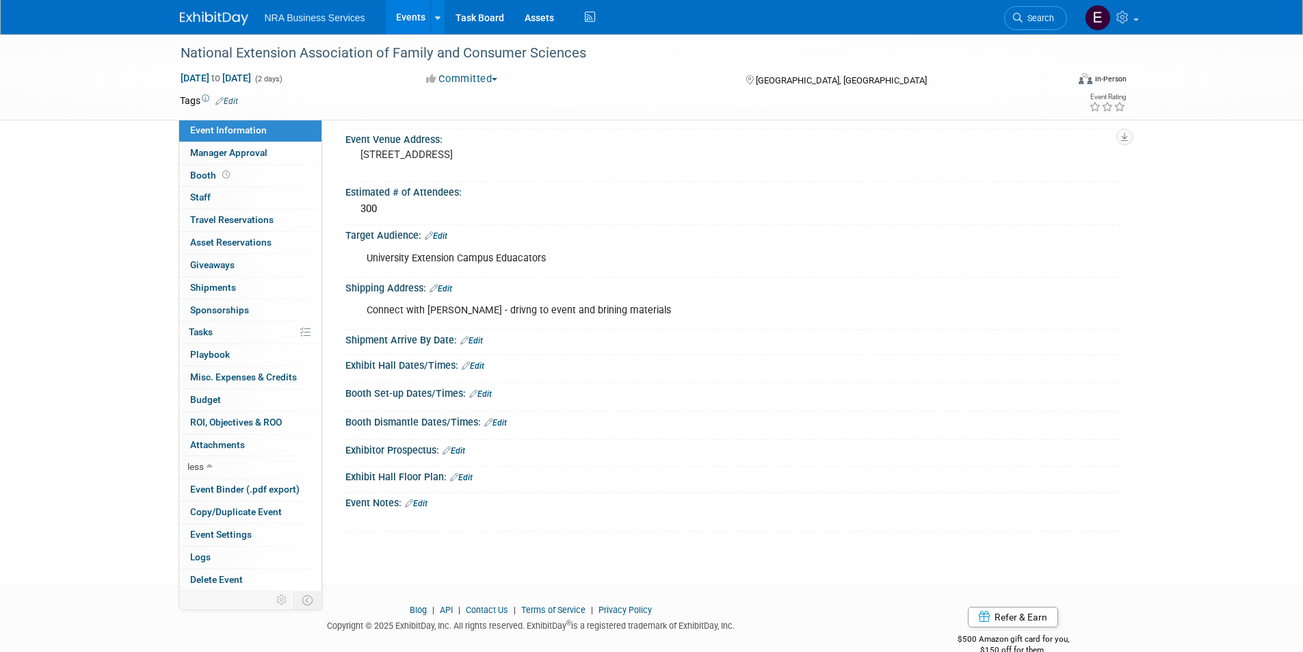
scroll to position [410, 0]
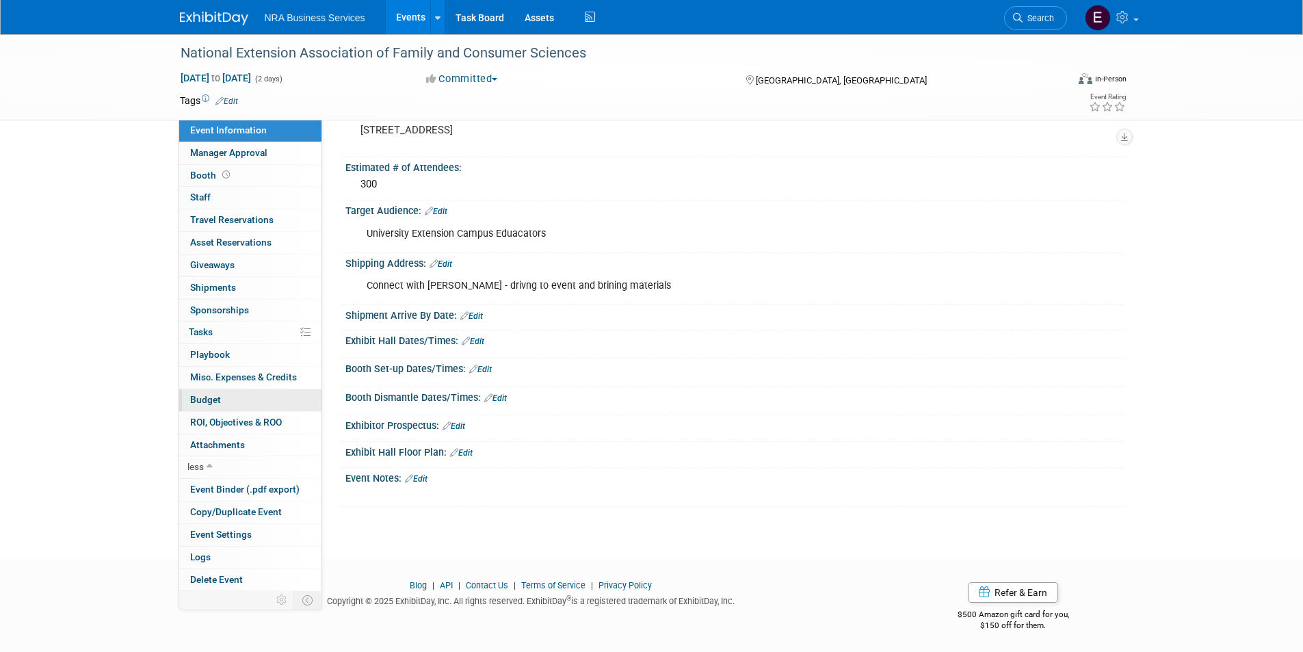
click at [208, 394] on span "Budget" at bounding box center [205, 399] width 31 height 11
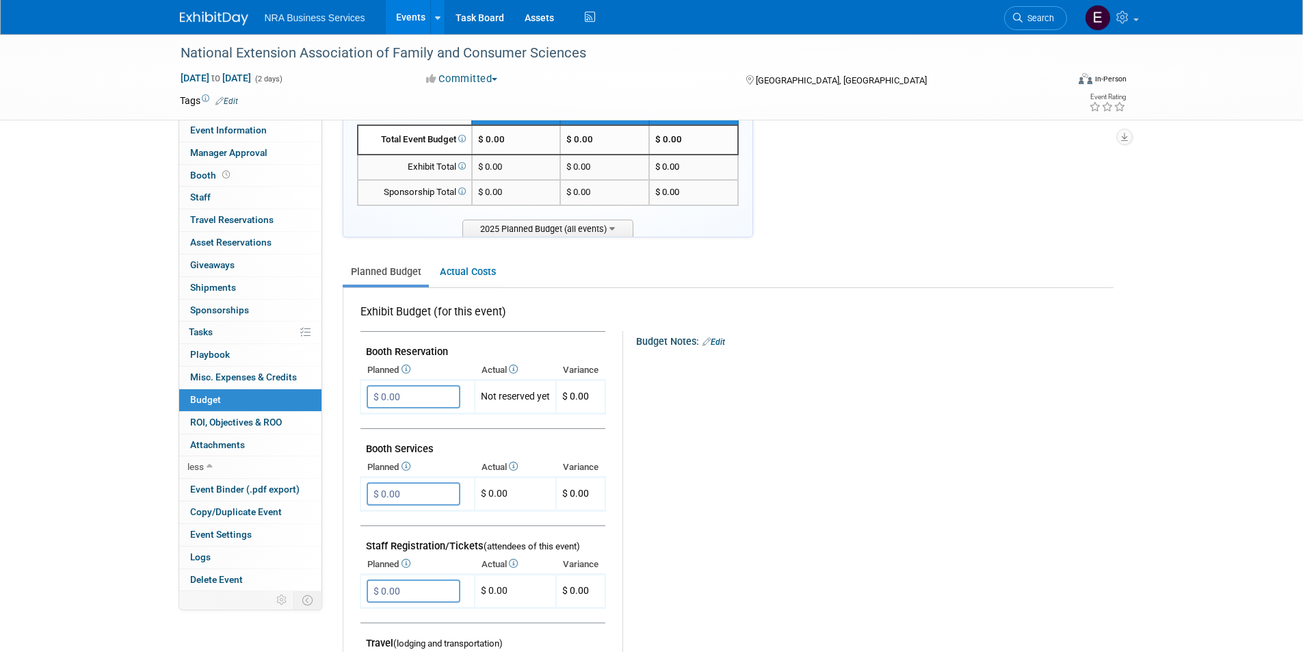
scroll to position [137, 0]
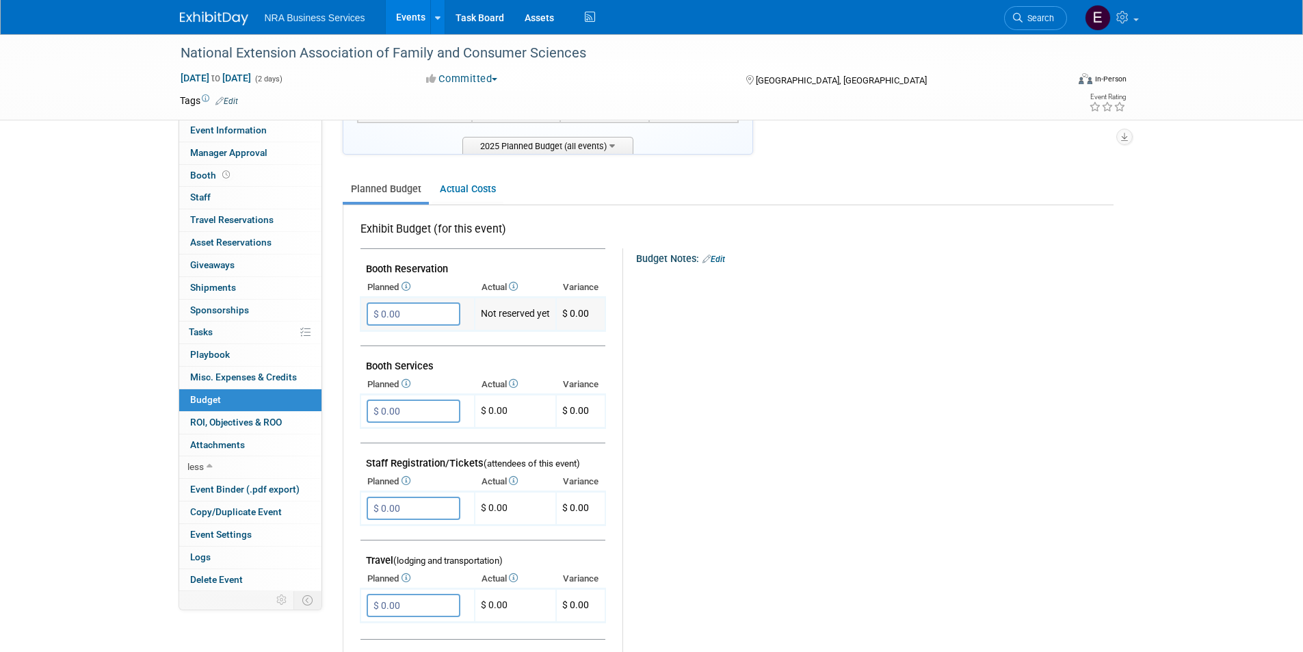
click at [378, 316] on input "$ 0.00" at bounding box center [414, 313] width 94 height 23
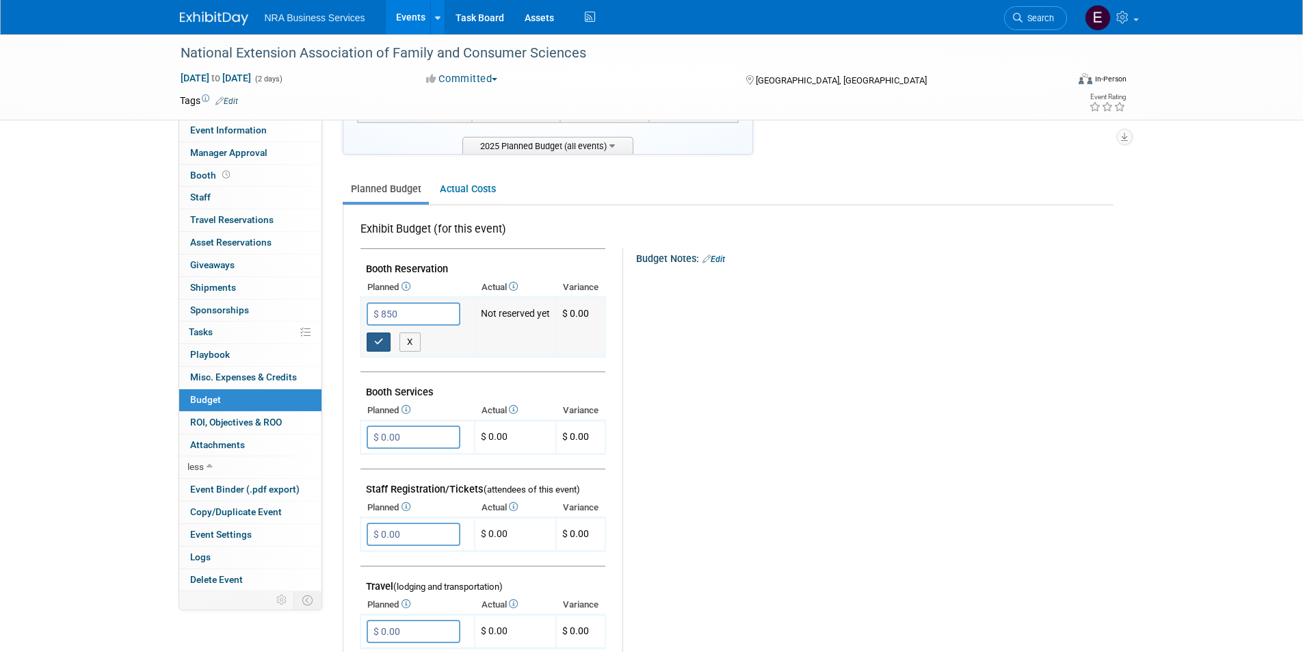
type input "$ 850.00"
click at [374, 343] on icon "button" at bounding box center [379, 341] width 10 height 9
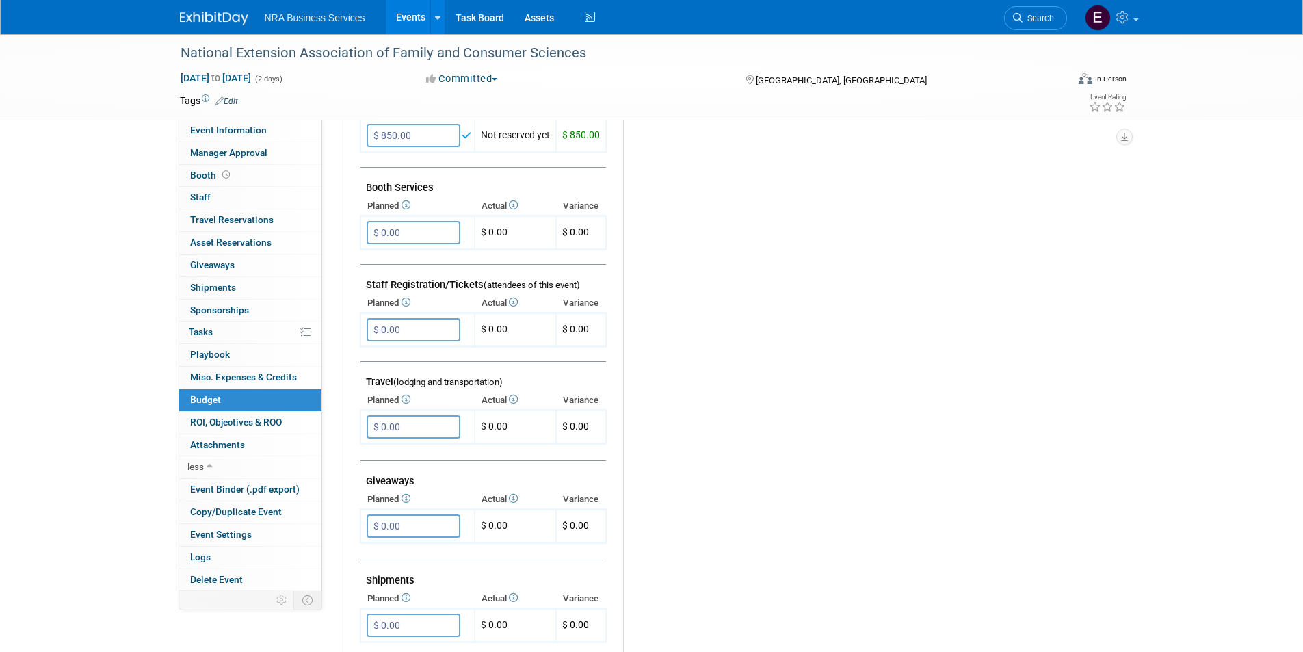
scroll to position [342, 0]
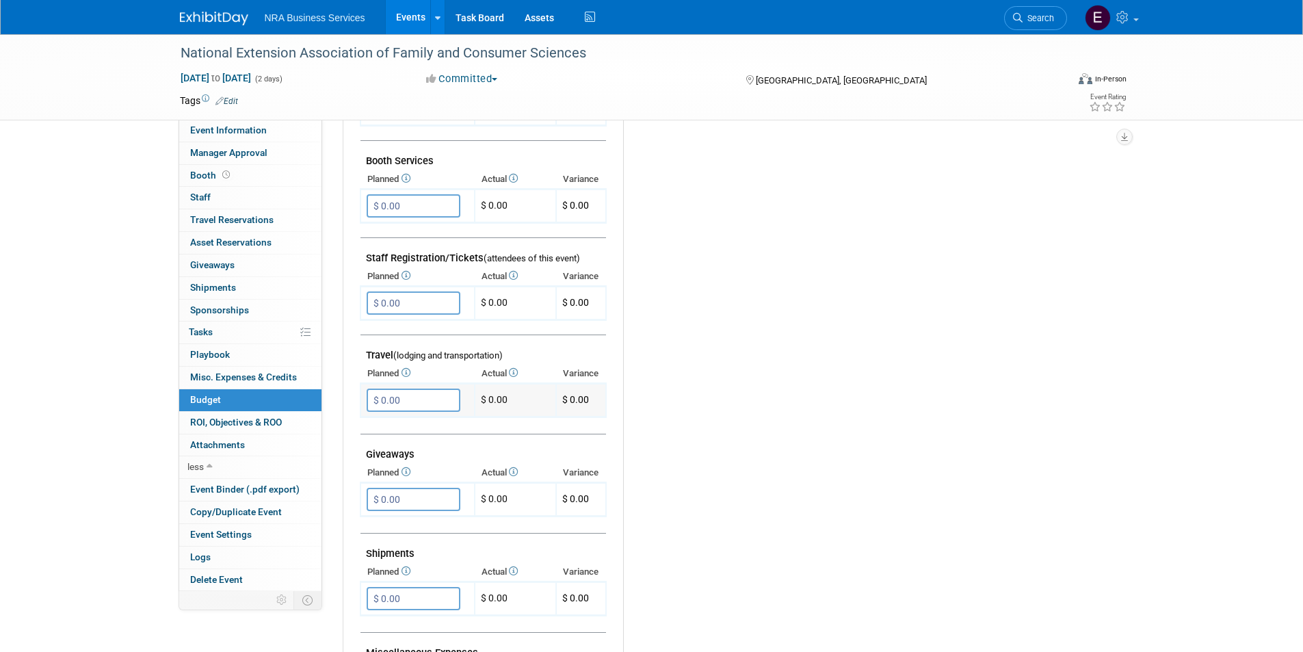
click at [378, 402] on input "$ 0.00" at bounding box center [414, 399] width 94 height 23
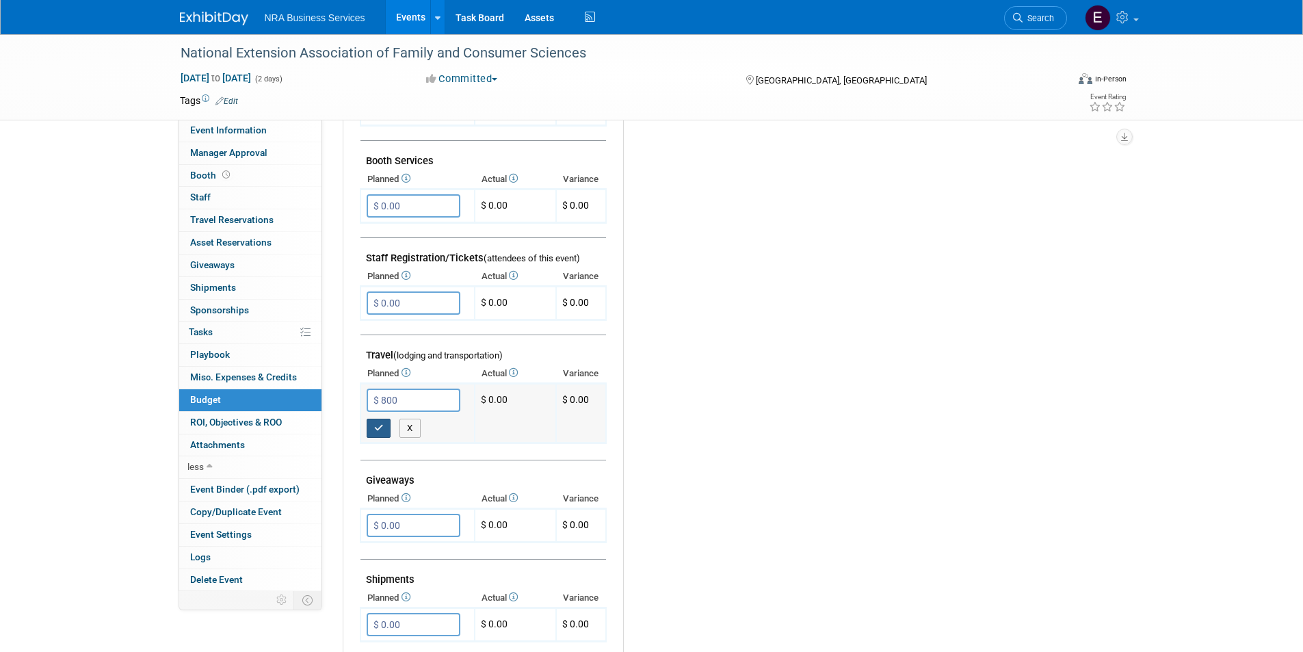
type input "$ 800.00"
click at [377, 423] on icon "button" at bounding box center [379, 427] width 10 height 9
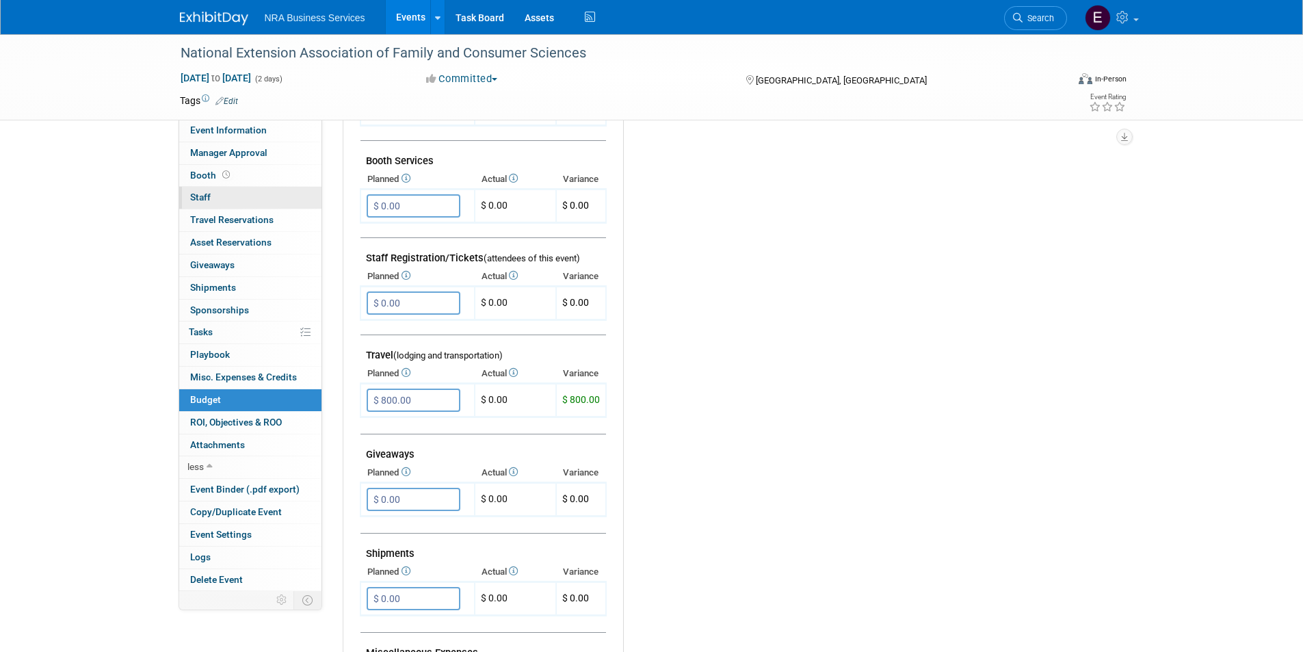
click at [199, 192] on span "Staff 0" at bounding box center [200, 197] width 21 height 11
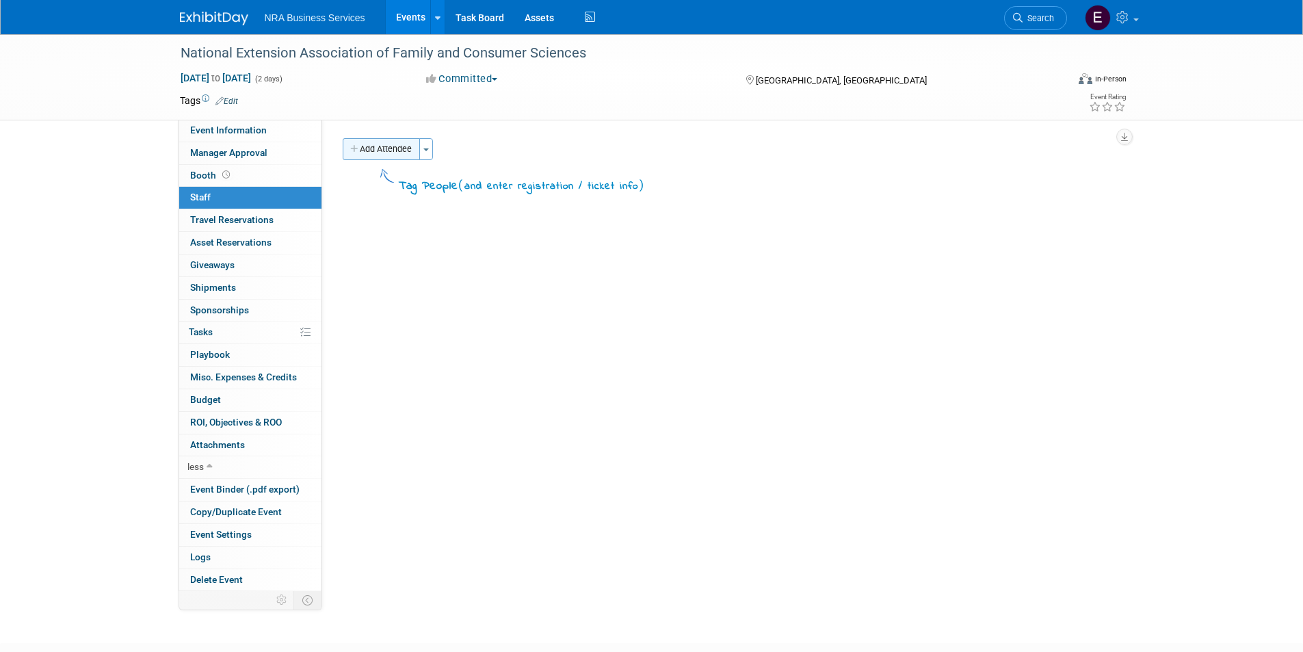
click at [370, 153] on button "Add Attendee" at bounding box center [381, 149] width 77 height 22
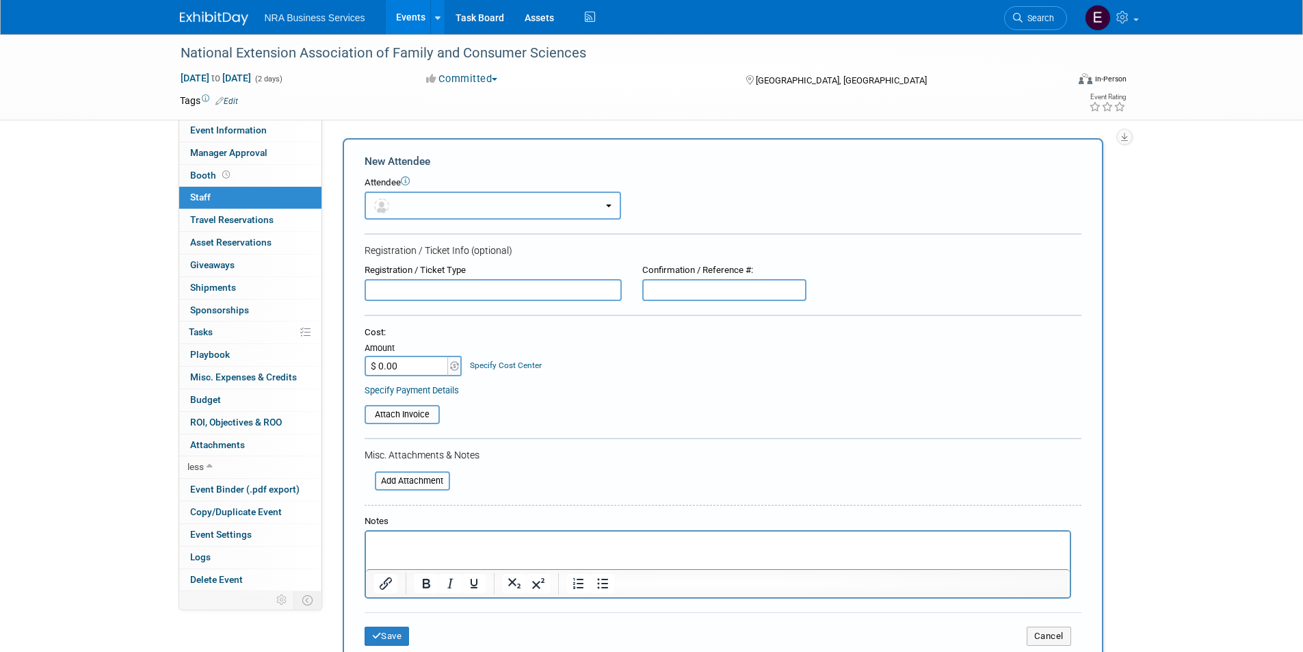
click at [611, 205] on button "button" at bounding box center [493, 206] width 256 height 28
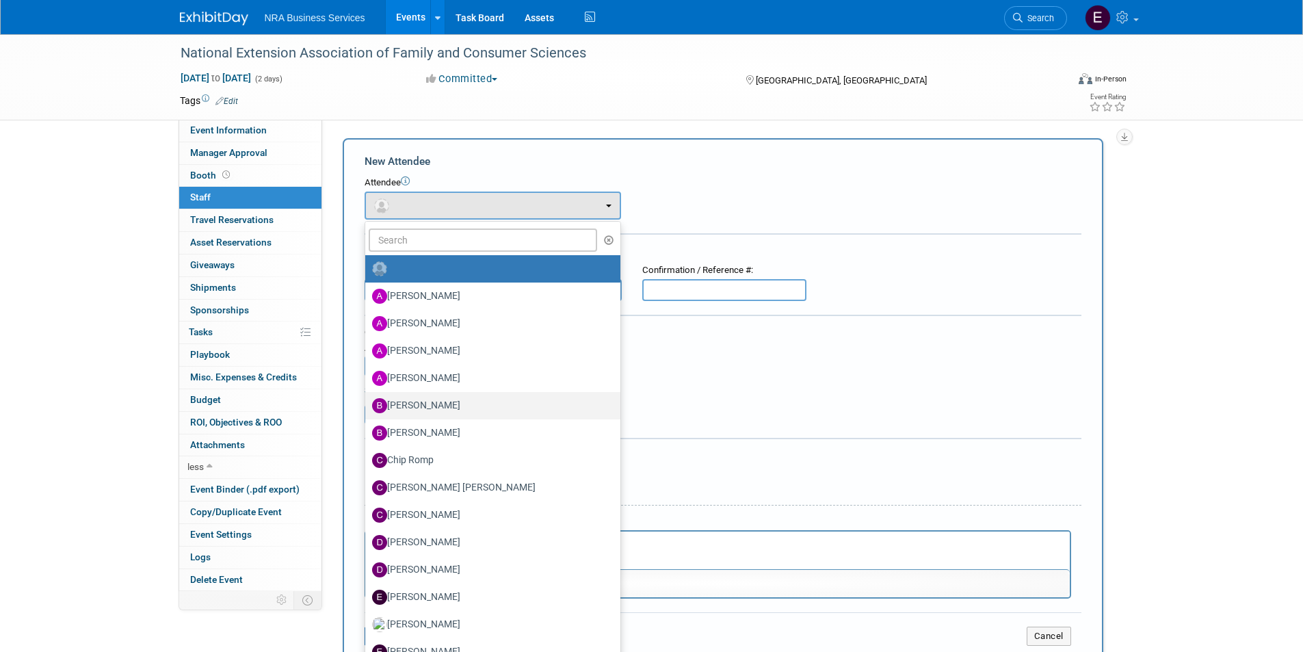
click at [443, 407] on label "Bob Inskeep" at bounding box center [489, 406] width 235 height 22
click at [367, 407] on input "Bob Inskeep" at bounding box center [362, 403] width 9 height 9
select select "bf304808-cd13-4fba-8626-50b2eabc2869"
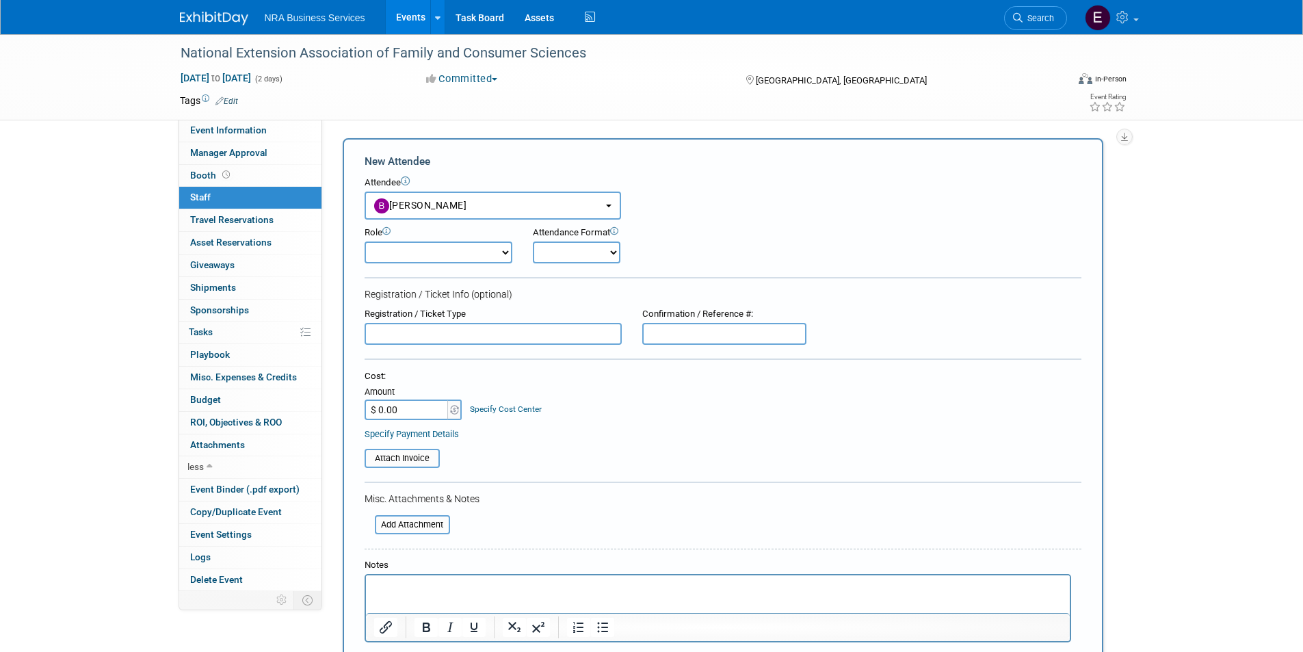
click at [510, 249] on select "Booth Worker Demonstrator Host Marketing Representative Pending / Tentative Pla…" at bounding box center [439, 252] width 148 height 22
select select "4"
click at [365, 241] on select "Booth Worker Demonstrator Host Marketing Representative Pending / Tentative Pla…" at bounding box center [439, 252] width 148 height 22
click at [613, 254] on select "Onsite Remote" at bounding box center [577, 252] width 88 height 22
select select "1"
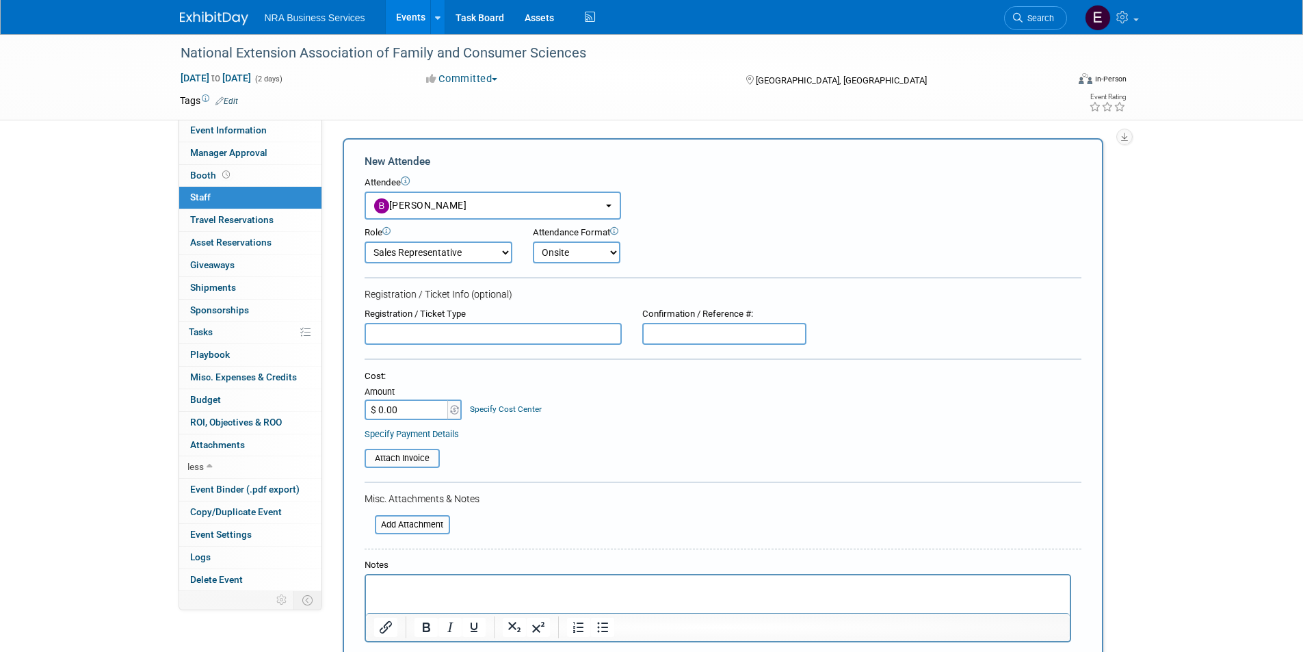
click at [533, 241] on select "Onsite Remote" at bounding box center [577, 252] width 88 height 22
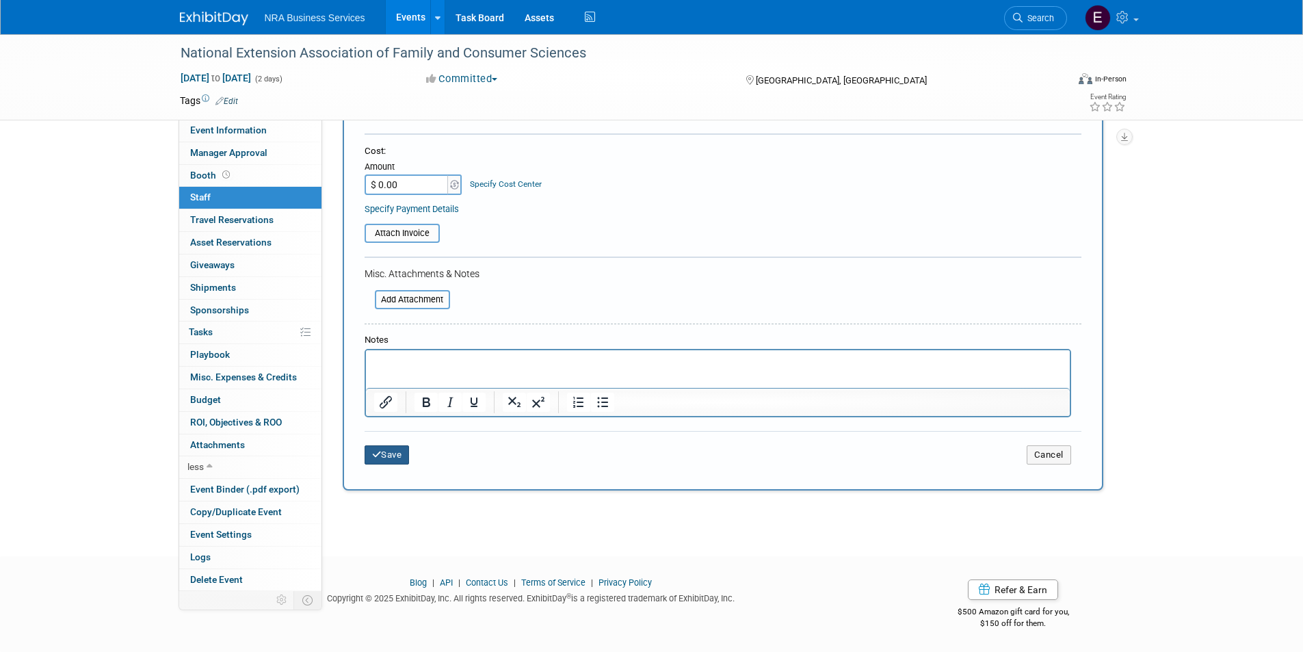
click at [378, 460] on button "Save" at bounding box center [387, 454] width 45 height 19
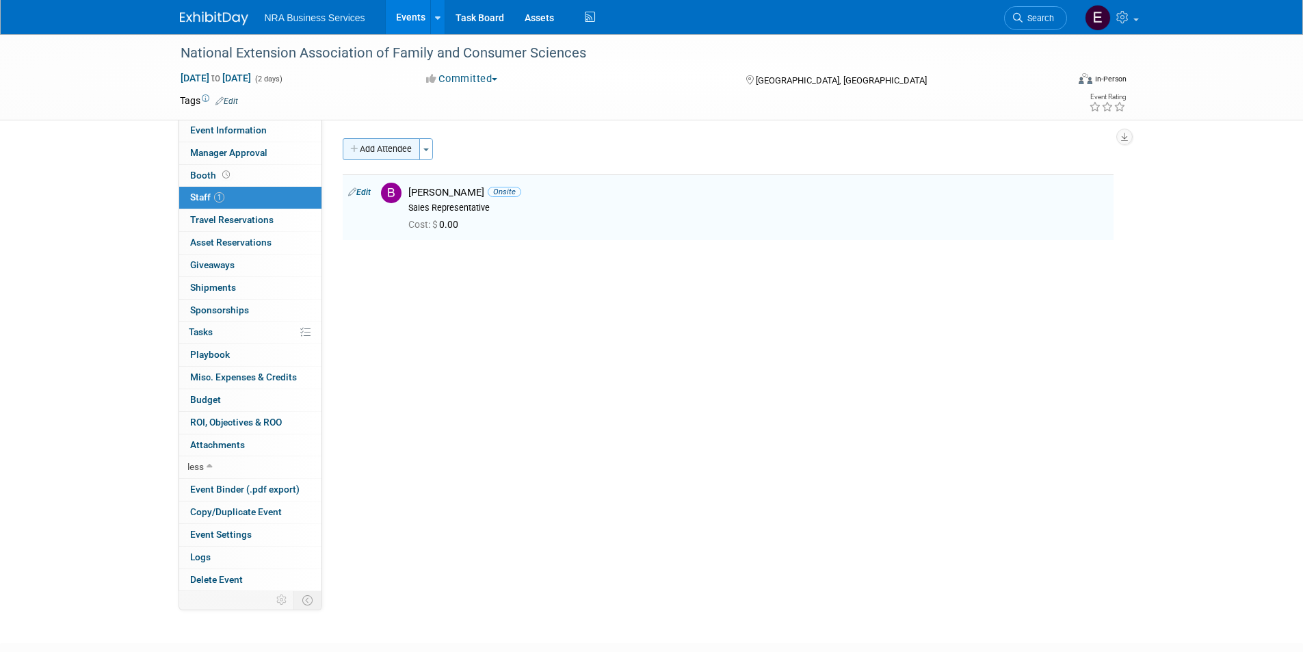
click at [376, 154] on button "Add Attendee" at bounding box center [381, 149] width 77 height 22
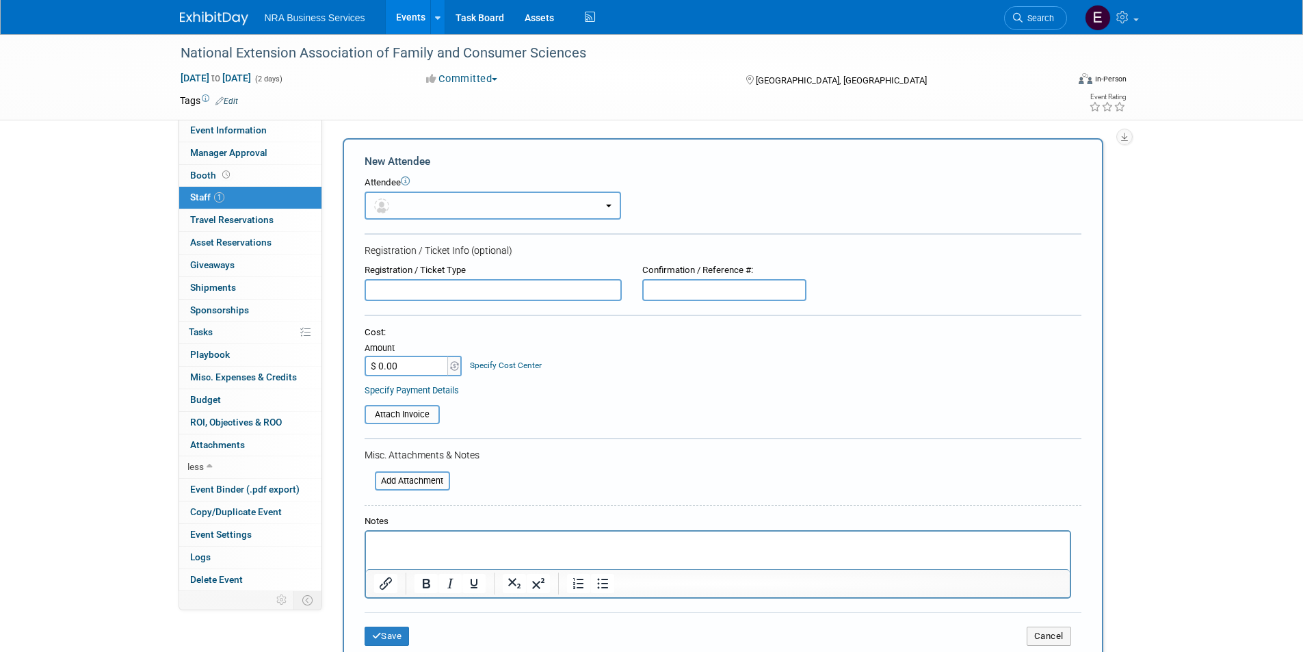
click at [614, 207] on button "button" at bounding box center [493, 206] width 256 height 28
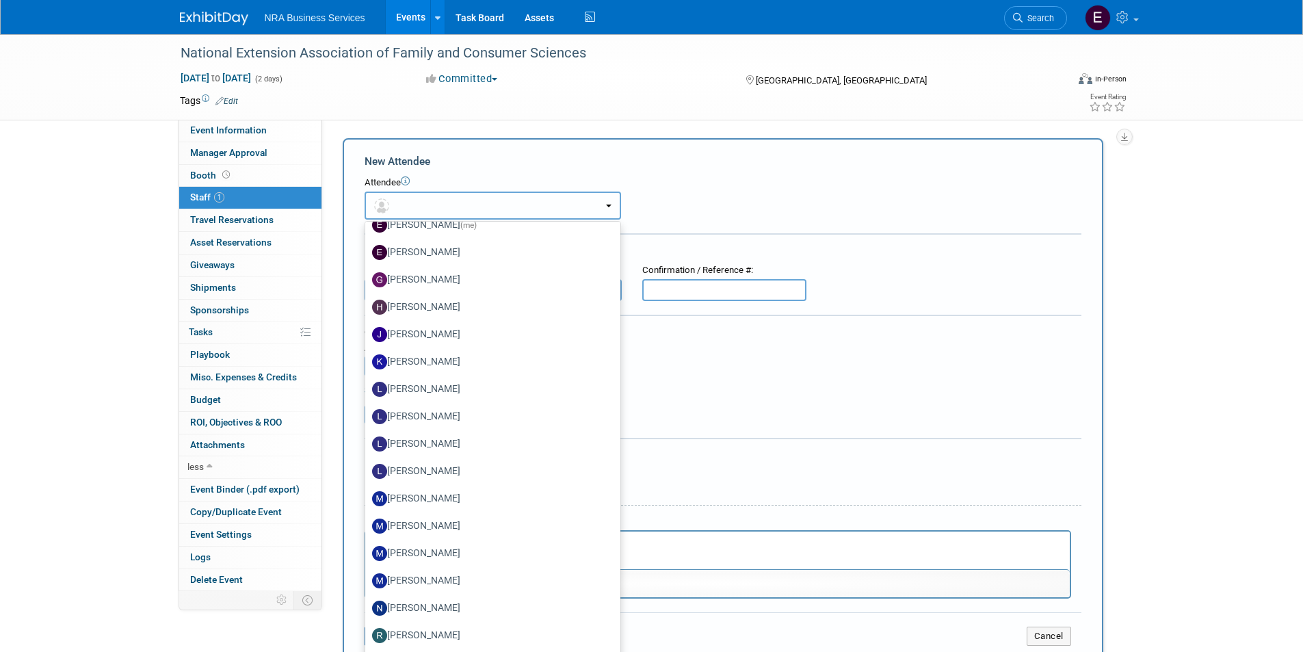
scroll to position [380, 0]
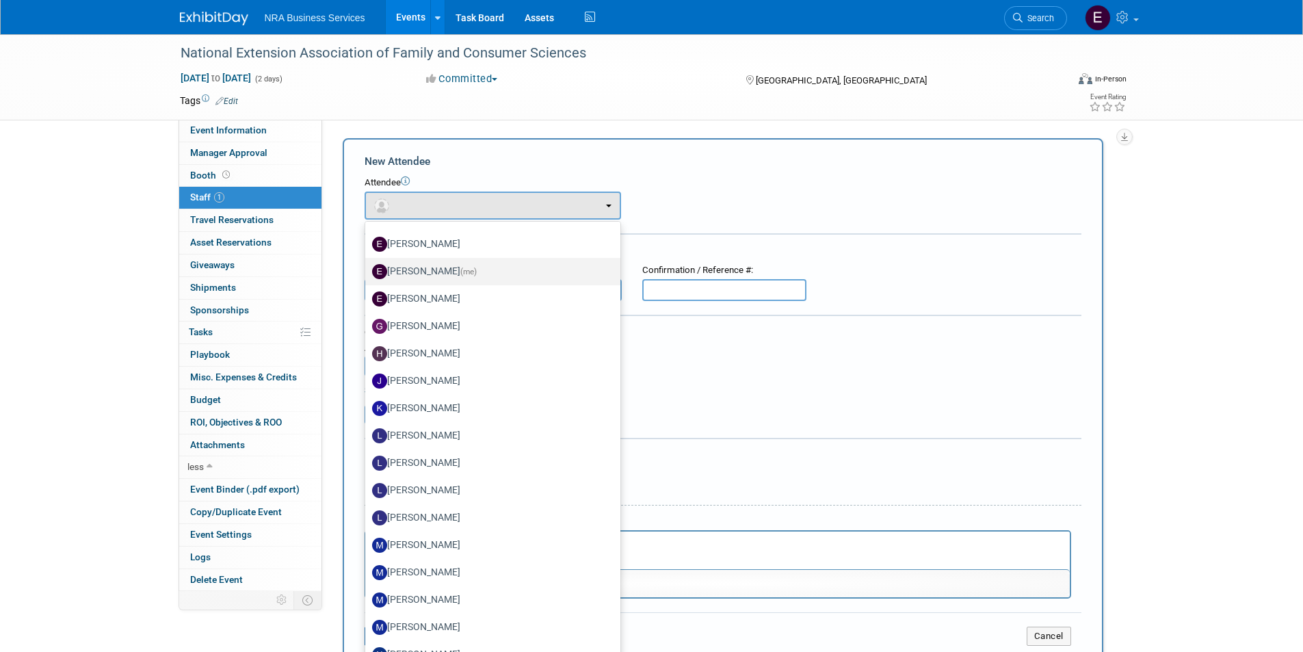
click at [401, 267] on label "Eric Weiss (me)" at bounding box center [489, 272] width 235 height 22
click at [367, 267] on input "Eric Weiss (me)" at bounding box center [362, 269] width 9 height 9
select select "a323482b-edbc-4291-ba60-67422ffe711a"
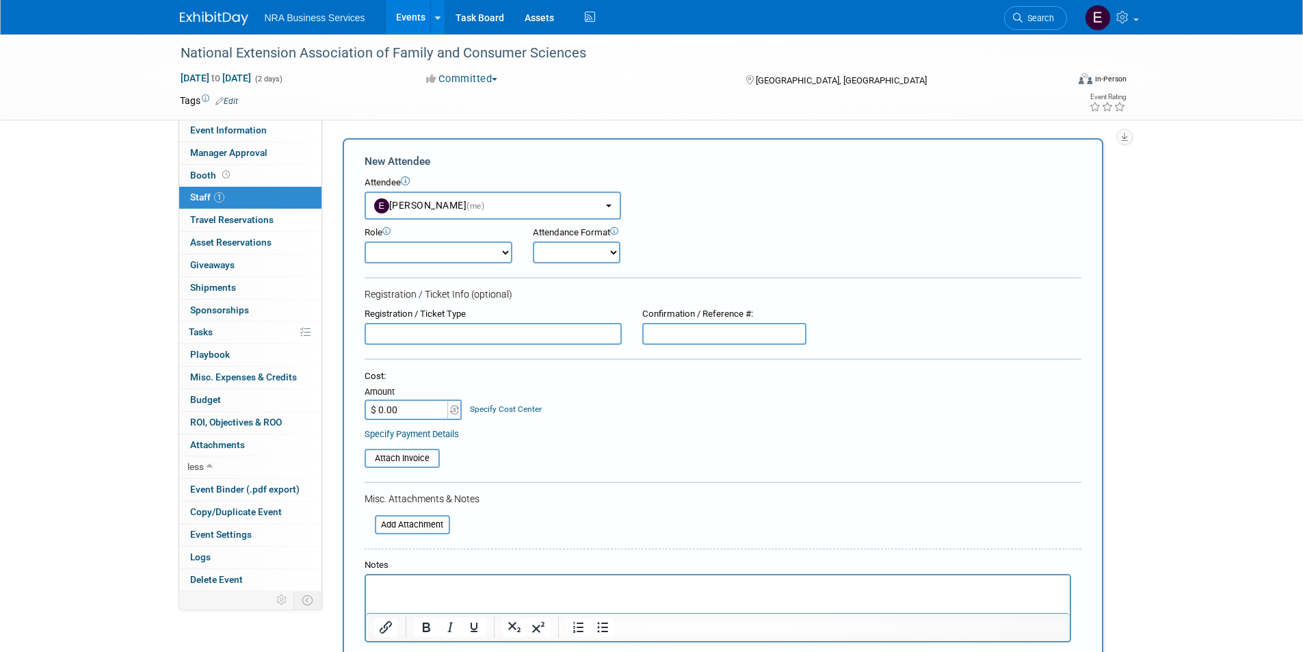
click at [501, 253] on select "Booth Worker Demonstrator Host Marketing Representative Pending / Tentative Pla…" at bounding box center [439, 252] width 148 height 22
select select "4"
click at [365, 241] on select "Booth Worker Demonstrator Host Marketing Representative Pending / Tentative Pla…" at bounding box center [439, 252] width 148 height 22
click at [613, 252] on select "Onsite Remote" at bounding box center [577, 252] width 88 height 22
select select "1"
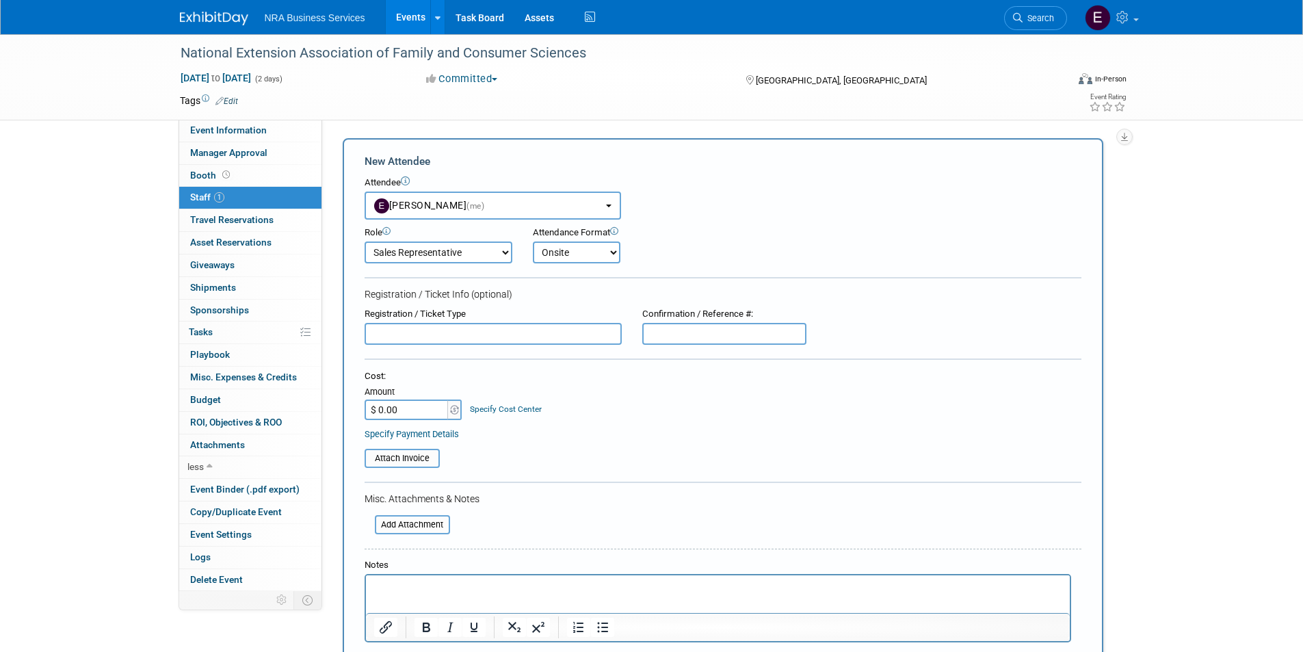
click at [533, 241] on select "Onsite Remote" at bounding box center [577, 252] width 88 height 22
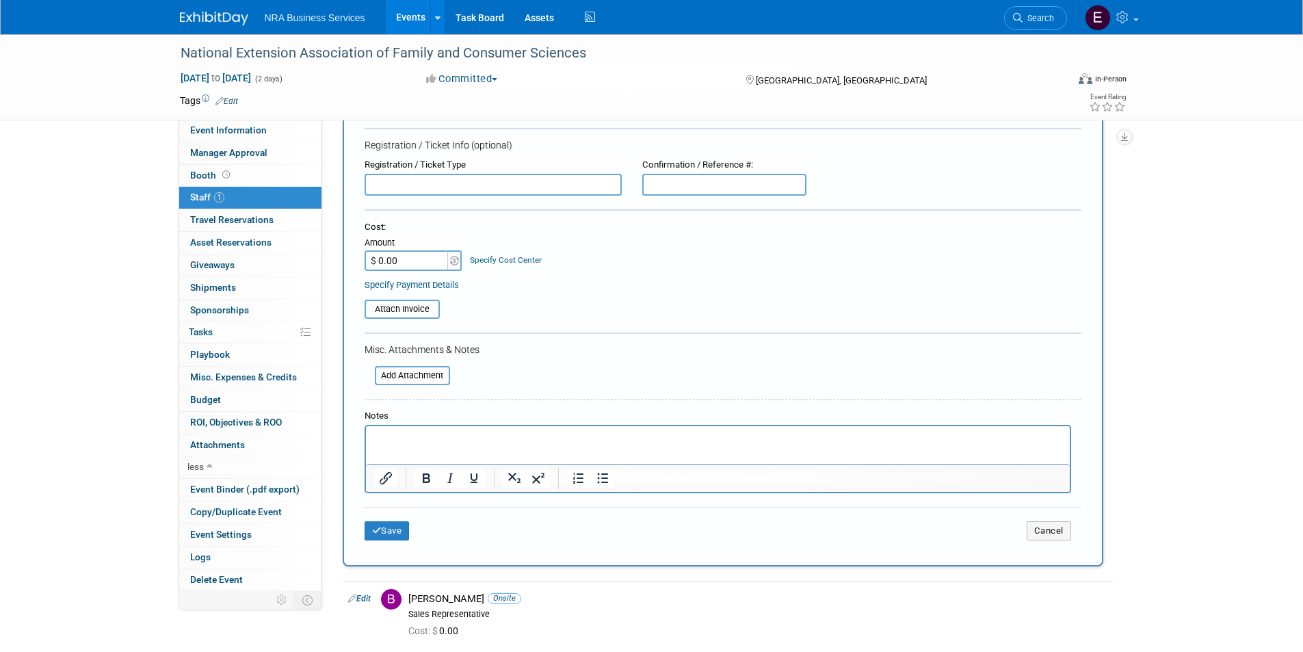
scroll to position [274, 0]
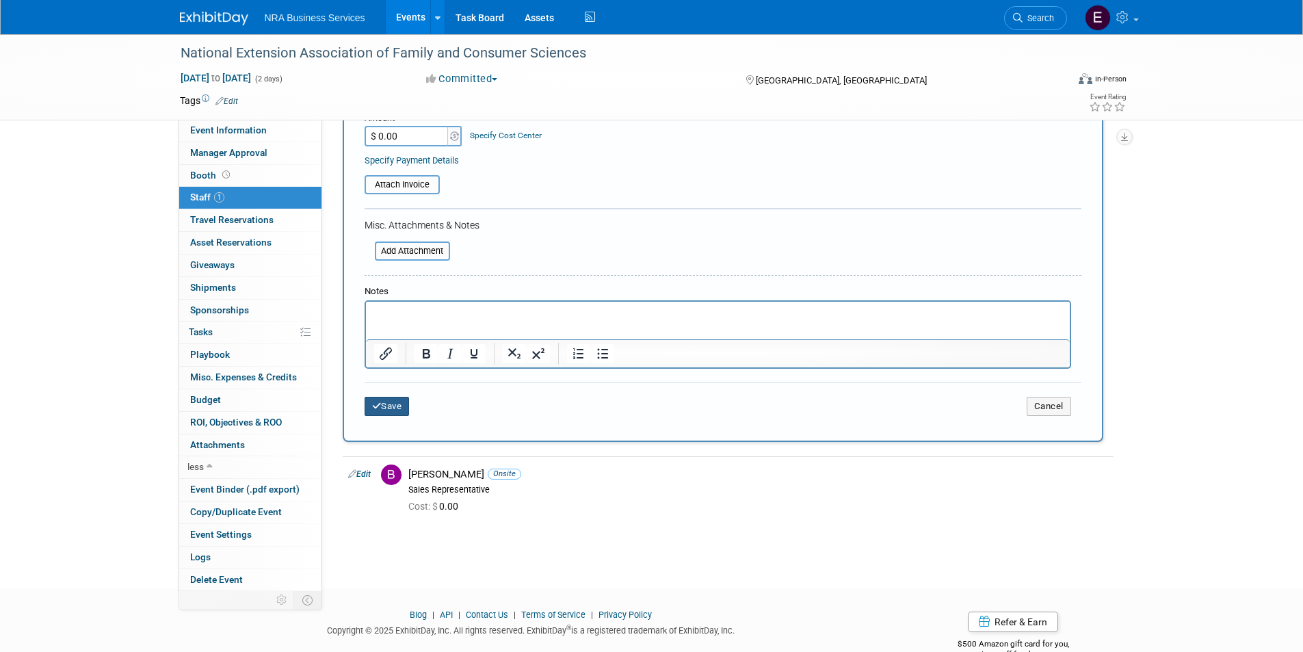
click at [378, 407] on icon "submit" at bounding box center [377, 405] width 10 height 9
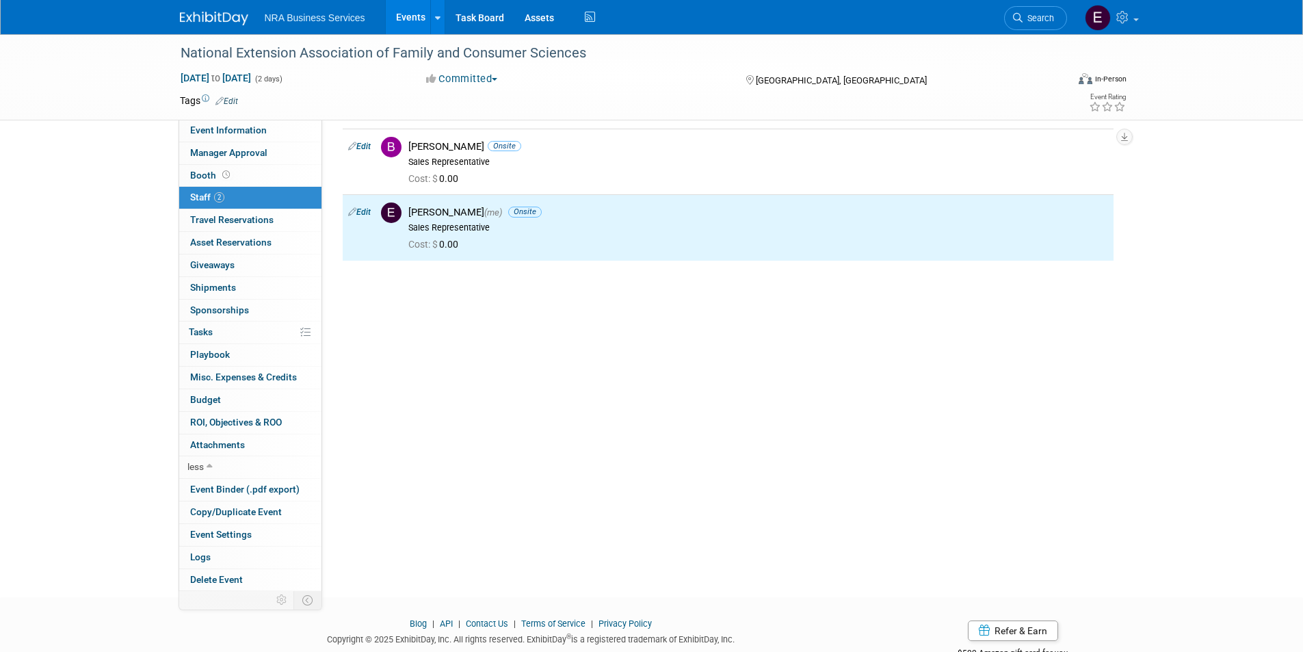
scroll to position [0, 0]
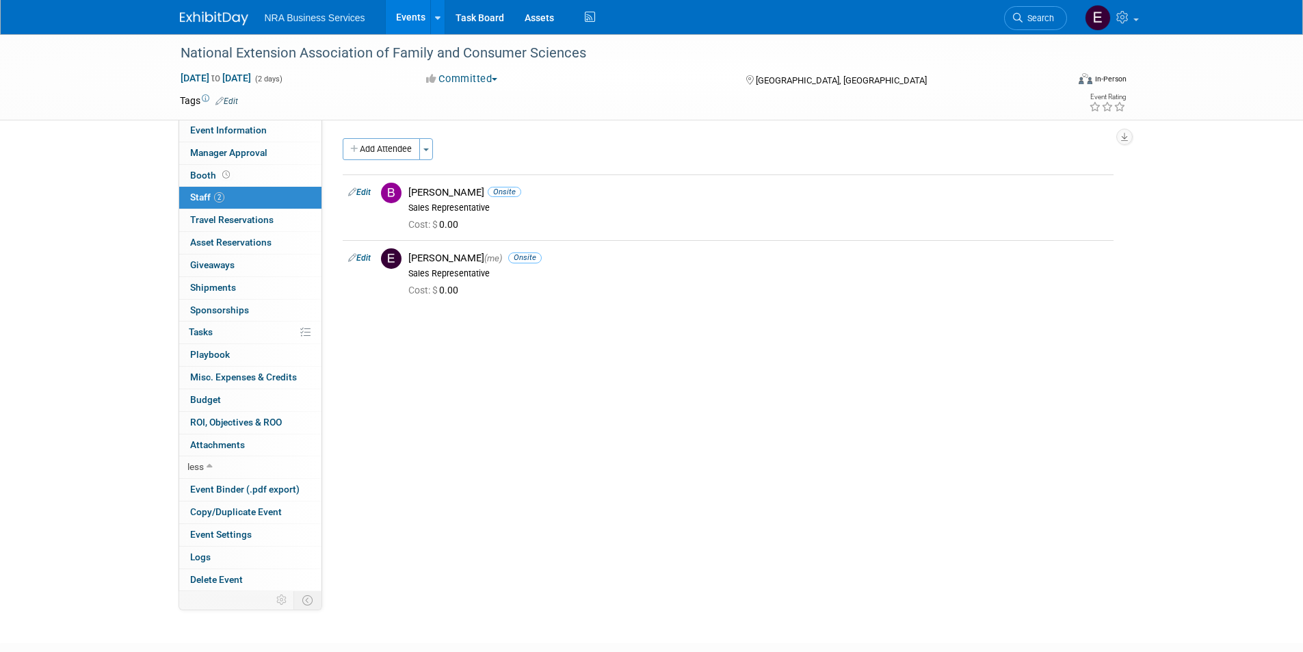
click at [226, 17] on img at bounding box center [214, 19] width 68 height 14
